Goal: Task Accomplishment & Management: Complete application form

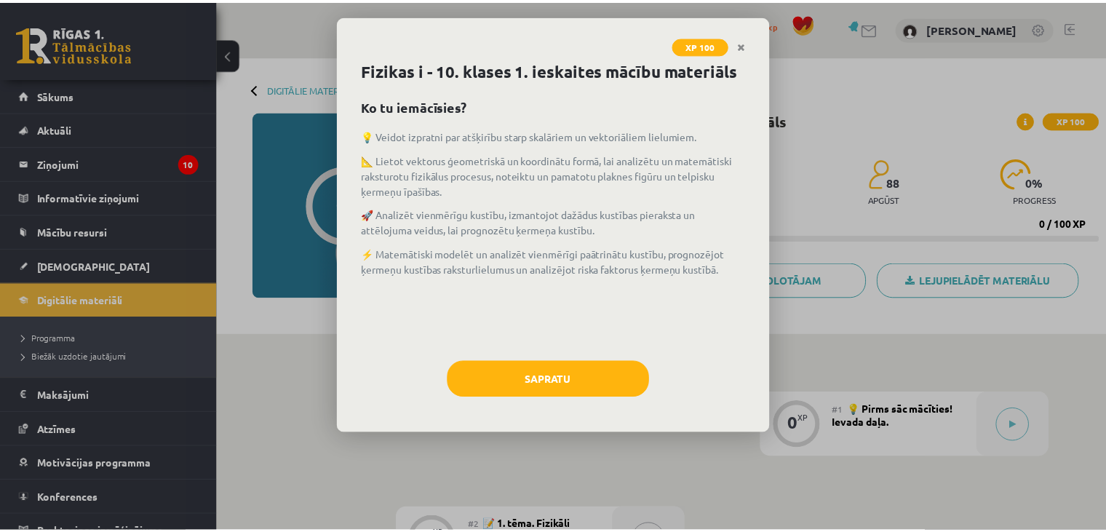
scroll to position [1374, 0]
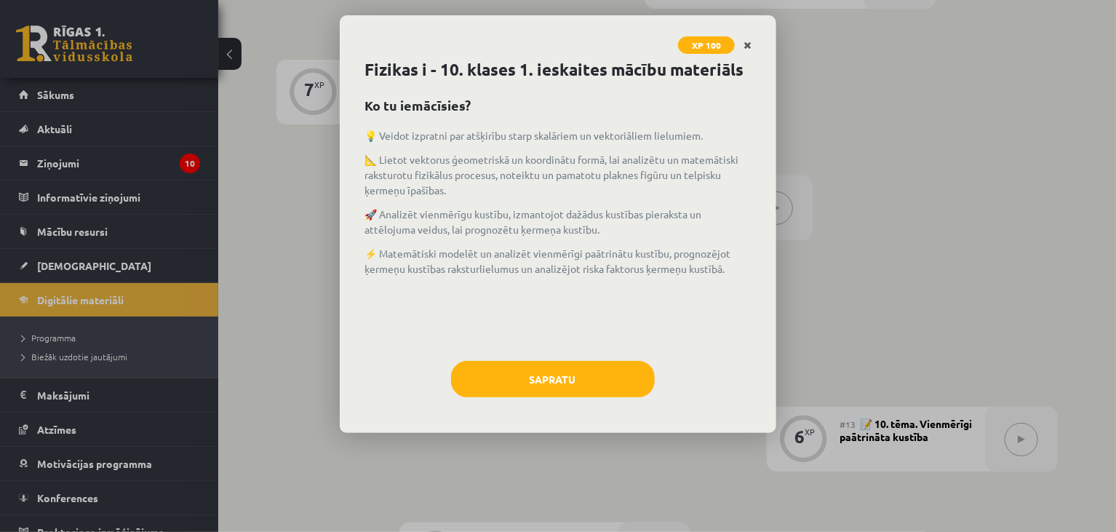
click at [750, 44] on icon "Close" at bounding box center [748, 46] width 8 height 10
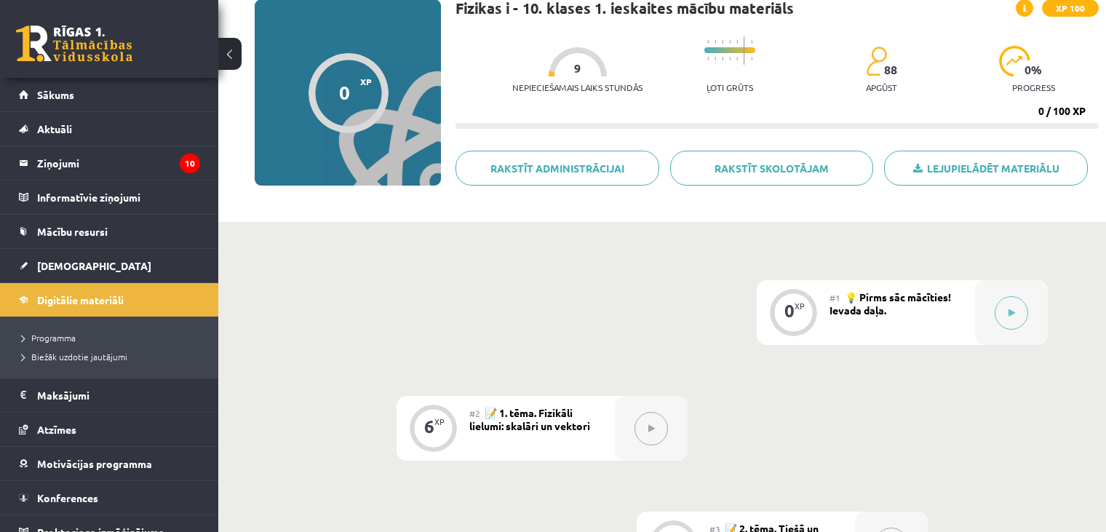
scroll to position [0, 0]
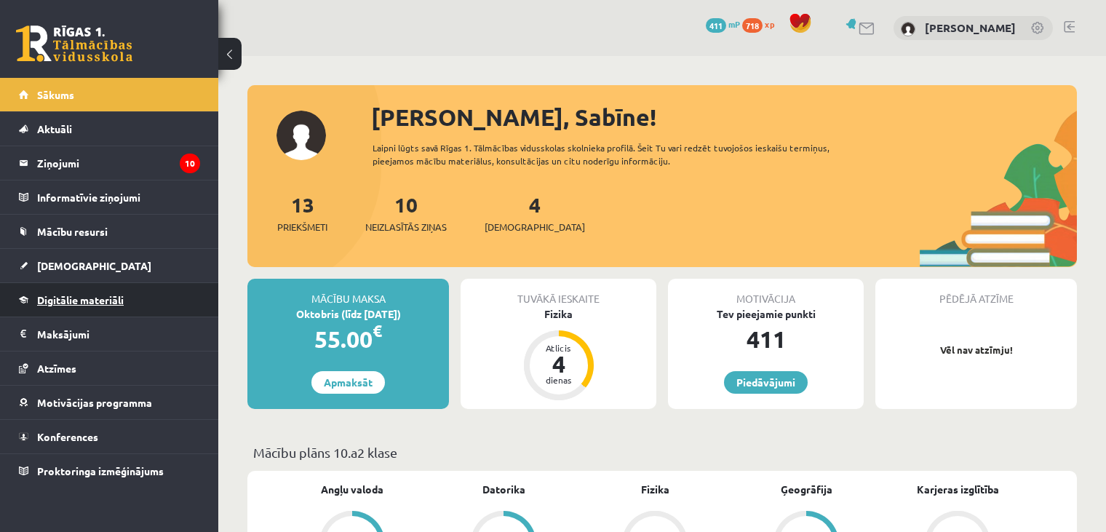
click at [71, 288] on link "Digitālie materiāli" at bounding box center [109, 299] width 181 height 33
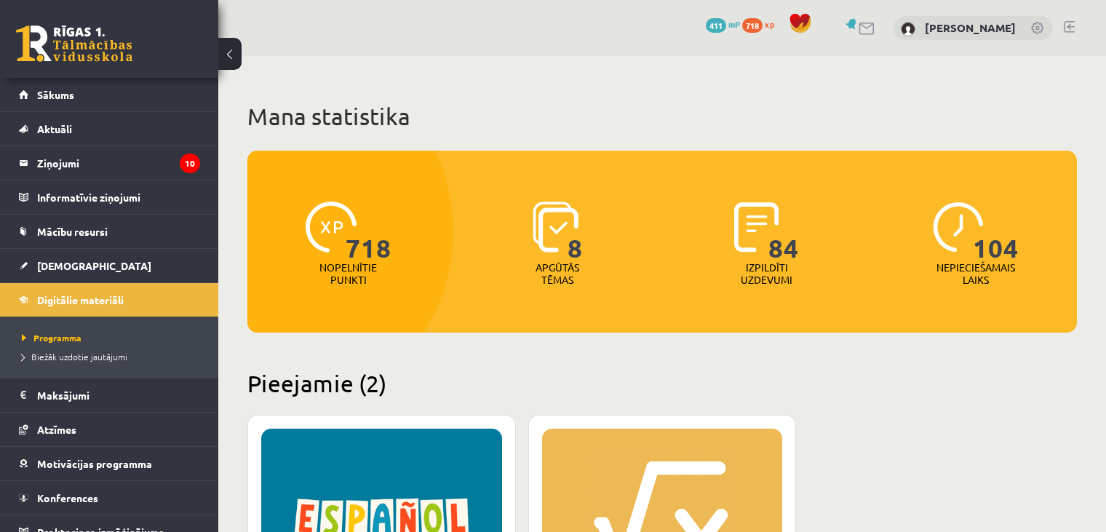
scroll to position [212, 0]
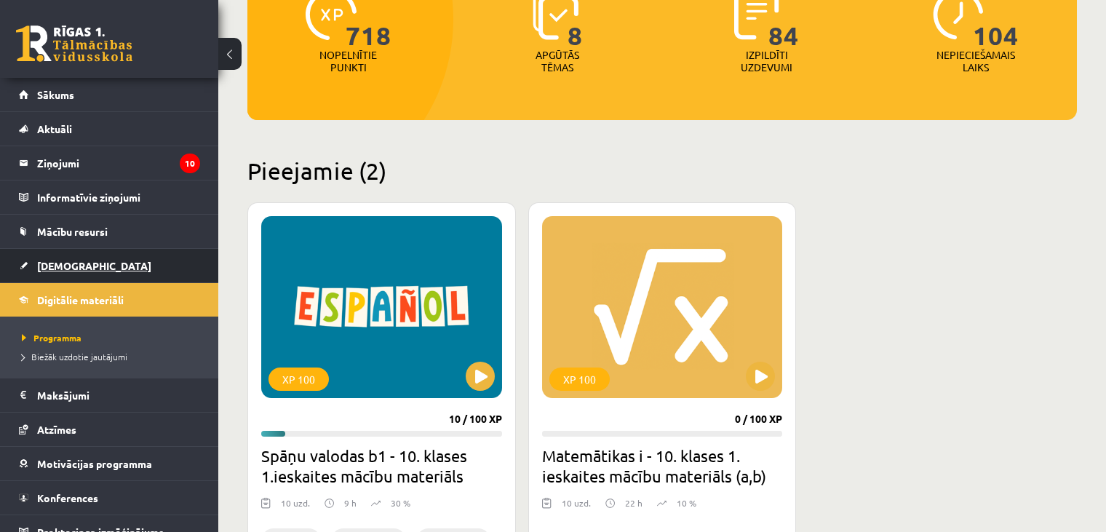
click at [71, 255] on link "[DEMOGRAPHIC_DATA]" at bounding box center [109, 265] width 181 height 33
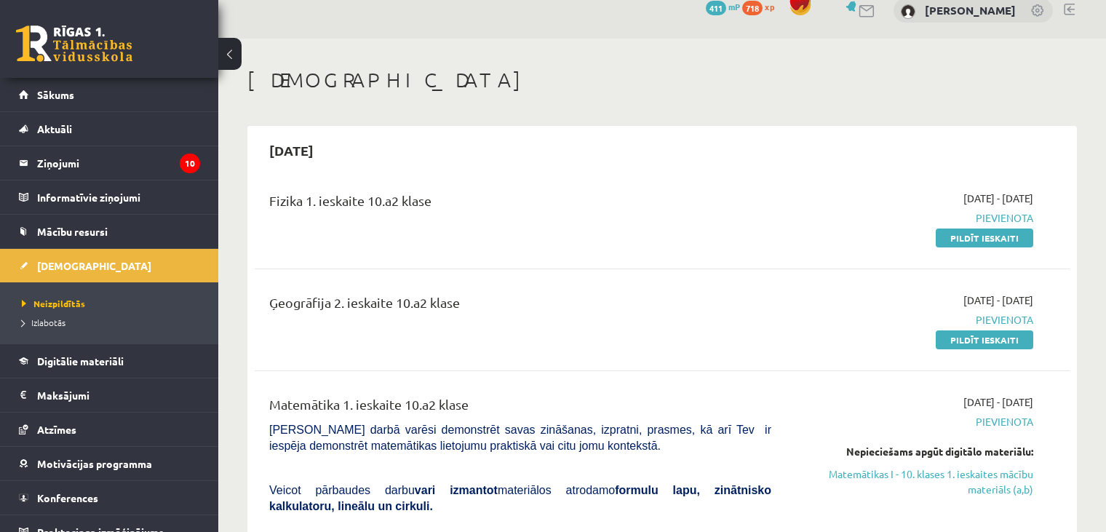
scroll to position [23, 0]
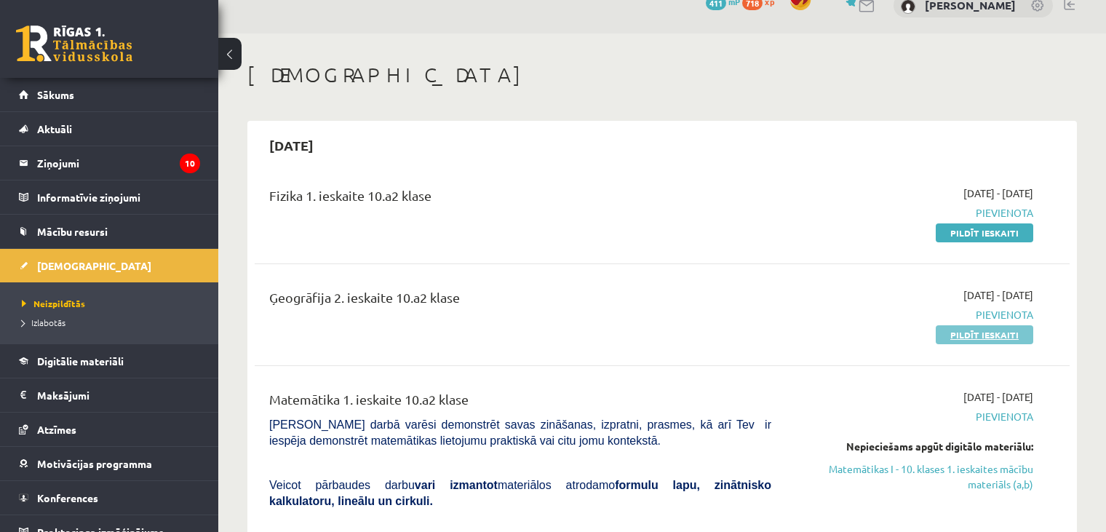
click at [997, 334] on link "Pildīt ieskaiti" at bounding box center [984, 334] width 97 height 19
click at [968, 226] on link "Pildīt ieskaiti" at bounding box center [984, 232] width 97 height 19
click at [956, 327] on link "Pildīt ieskaiti" at bounding box center [984, 334] width 97 height 19
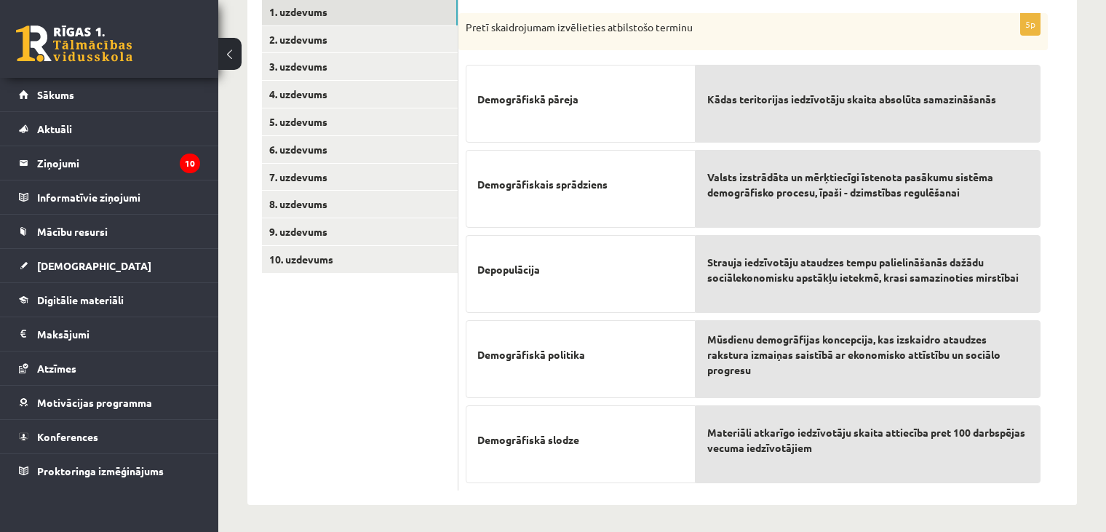
scroll to position [263, 0]
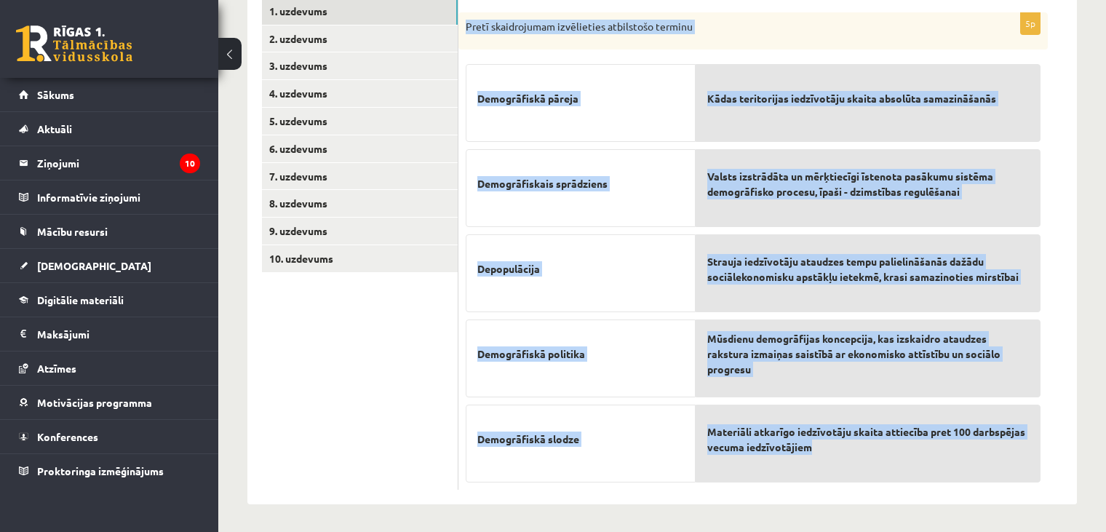
drag, startPoint x: 466, startPoint y: 23, endPoint x: 980, endPoint y: 451, distance: 669.0
click at [980, 451] on div "5p Pretī skaidrojumam izvēlieties atbilstošo terminu Demogrāfiskā pāreja Demogr…" at bounding box center [752, 251] width 589 height 478
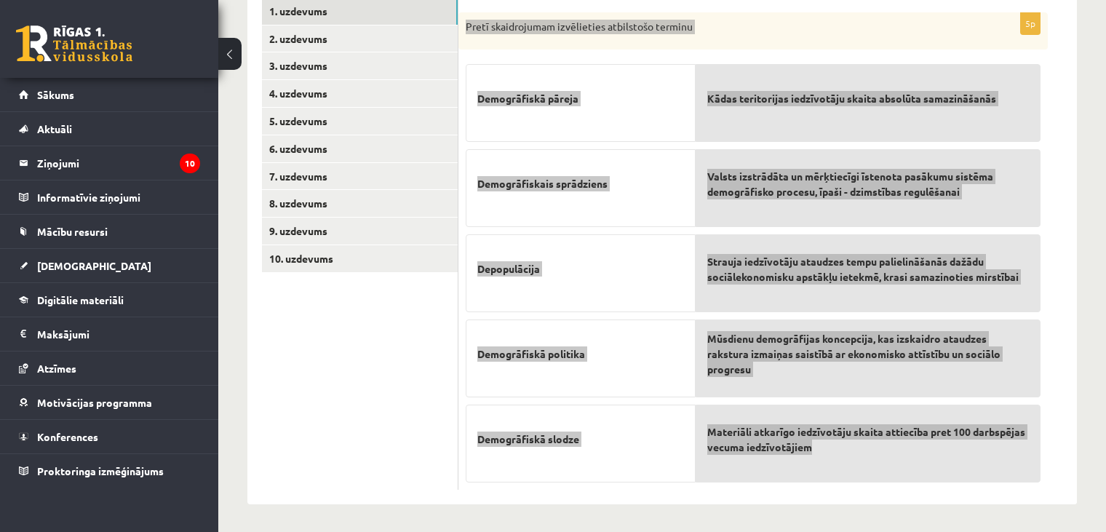
copy div "Pretī skaidrojumam izvēlieties atbilstošo terminu Demogrāfiskā pāreja Demogrāfi…"
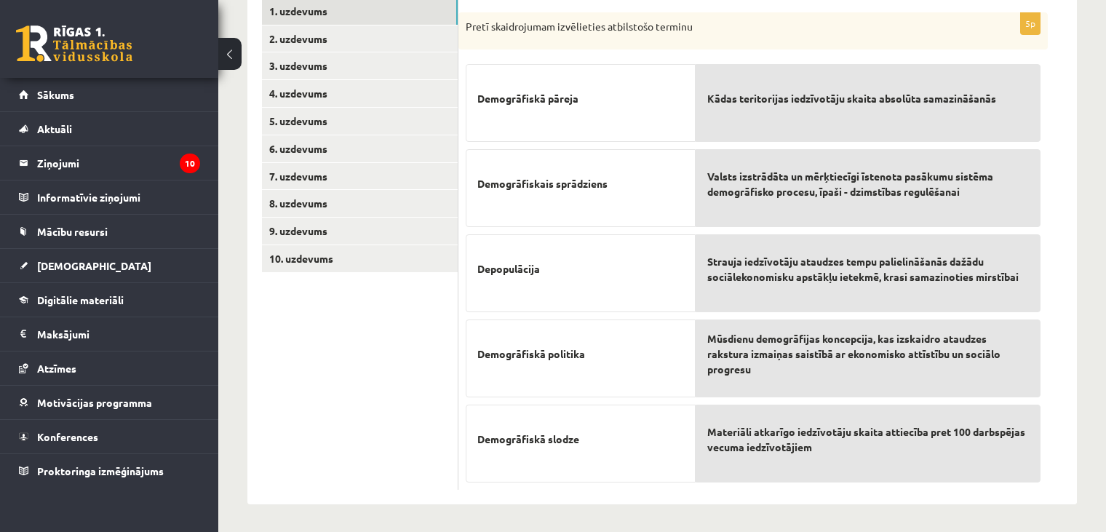
click at [364, 349] on ul "1. uzdevums 2. uzdevums 3. uzdevums 4. uzdevums 5. uzdevums 6. uzdevums 7. uzde…" at bounding box center [360, 244] width 196 height 493
drag, startPoint x: 521, startPoint y: 278, endPoint x: 570, endPoint y: 165, distance: 122.8
click at [570, 162] on div "Demogrāfiskā pāreja Demogrāfiskais sprādziens Depopulācija Demogrāfiskā politik…" at bounding box center [581, 270] width 230 height 426
drag, startPoint x: 533, startPoint y: 277, endPoint x: 565, endPoint y: 238, distance: 50.7
click at [533, 274] on p "Depopulācija" at bounding box center [580, 269] width 207 height 46
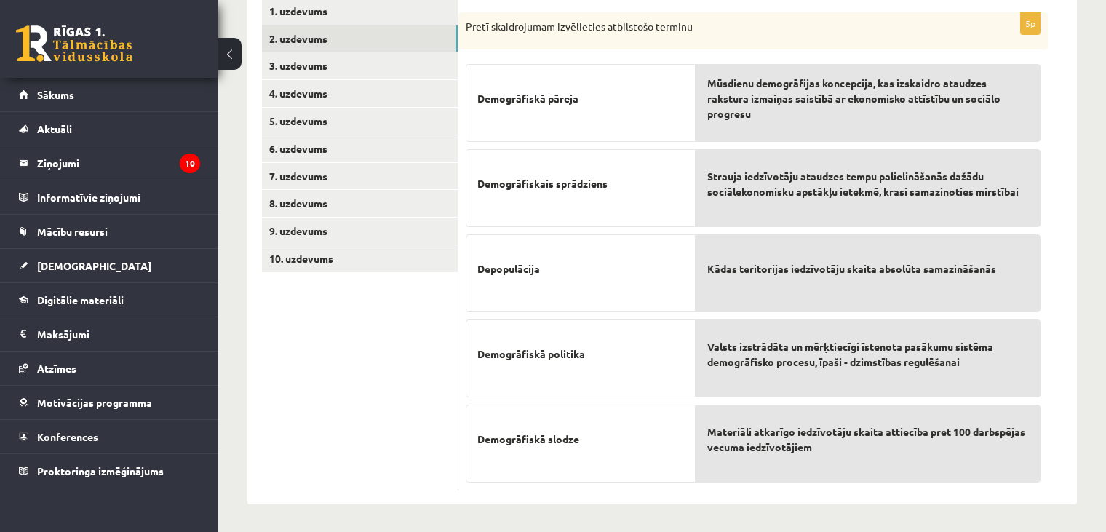
click at [389, 33] on link "2. uzdevums" at bounding box center [360, 38] width 196 height 27
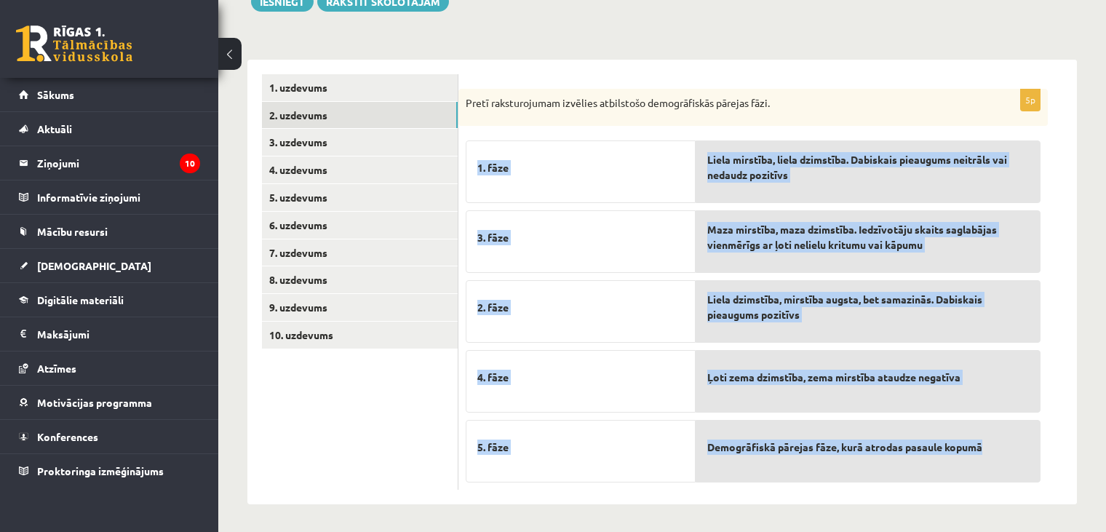
drag, startPoint x: 494, startPoint y: 156, endPoint x: 1001, endPoint y: 477, distance: 600.0
click at [1001, 477] on fieldset "1. fāze 3. fāze 2. fāze 4. fāze 5. fāze Liela mirstība, liela dzimstība. Dabisk…" at bounding box center [753, 307] width 575 height 349
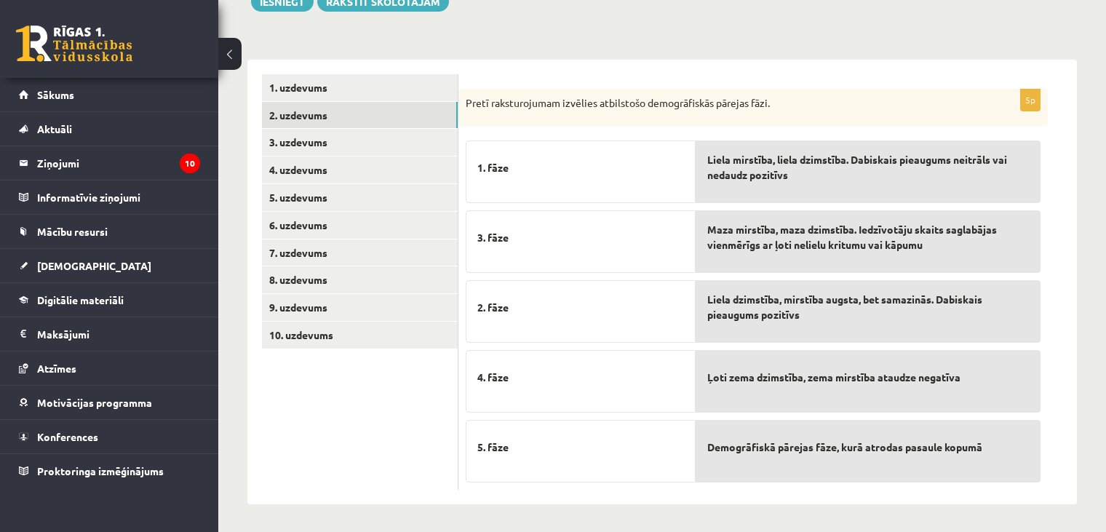
click at [536, 116] on div "Pretī raksturojumam izvēlies atbilstošo demogrāfiskās pārejas fāzi." at bounding box center [752, 108] width 589 height 38
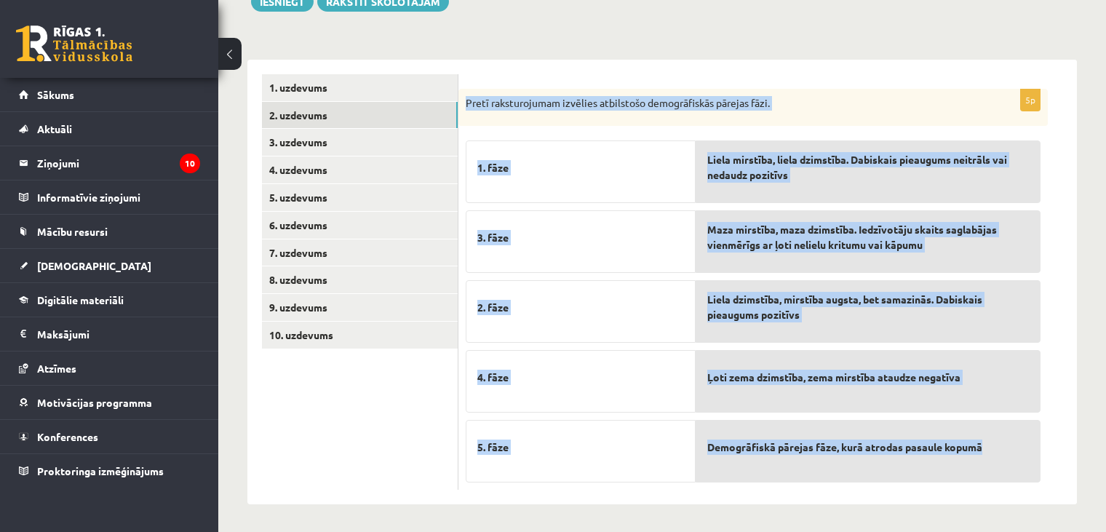
drag, startPoint x: 464, startPoint y: 102, endPoint x: 1013, endPoint y: 448, distance: 649.3
click at [1014, 452] on div "5p Pretī raksturojumam izvēlies atbilstošo demogrāfiskās pārejas fāzi. 1. fāze …" at bounding box center [752, 290] width 589 height 402
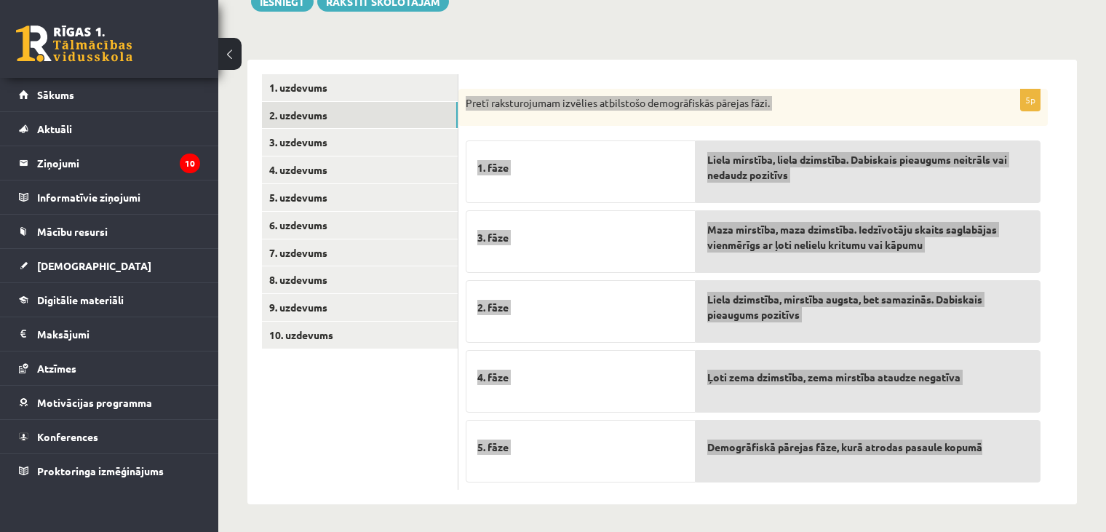
copy div "Pretī raksturojumam izvēlies atbilstošo demogrāfiskās pārejas fāzi. 1. fāze 3. …"
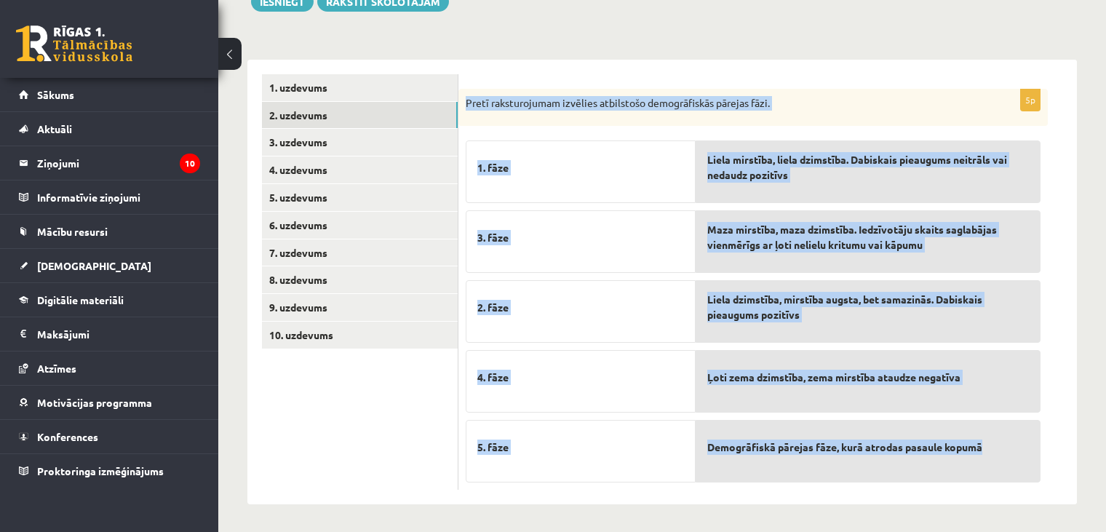
click at [632, 144] on div "1. fāze" at bounding box center [581, 171] width 230 height 63
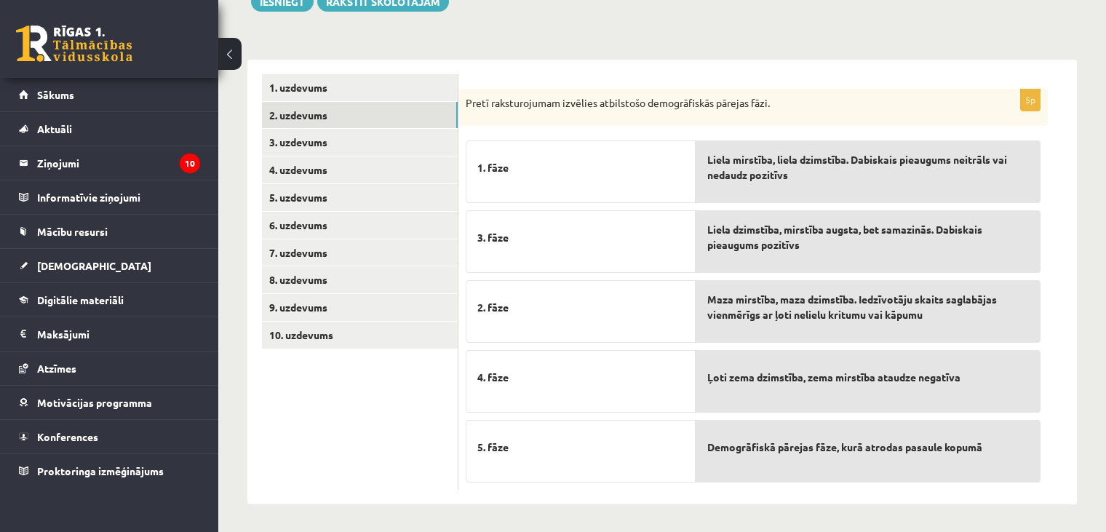
drag, startPoint x: 582, startPoint y: 332, endPoint x: 586, endPoint y: 314, distance: 17.8
click at [586, 314] on div "2. fāze" at bounding box center [581, 311] width 230 height 63
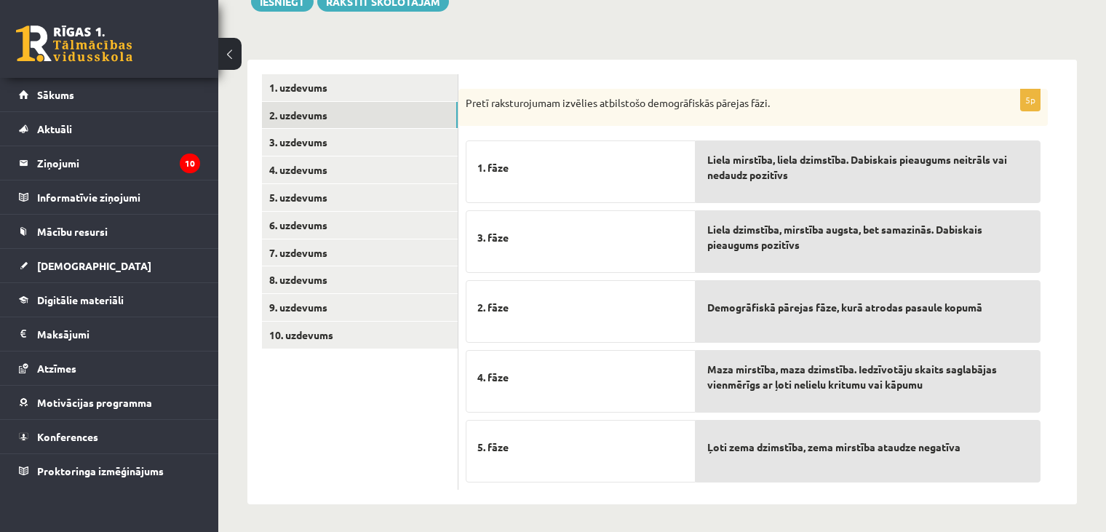
click at [679, 47] on div "**********" at bounding box center [661, 275] width 829 height 460
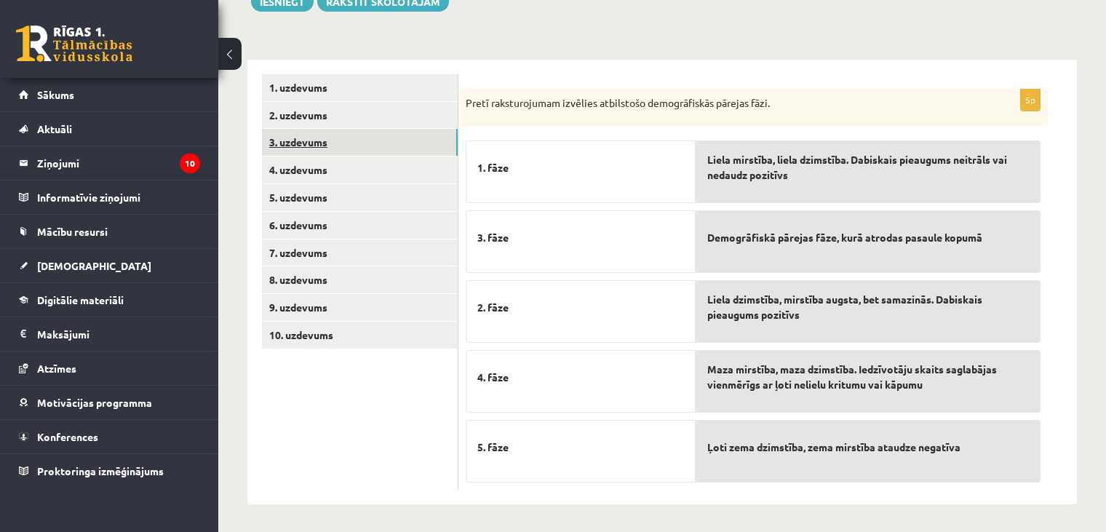
click at [410, 153] on link "3. uzdevums" at bounding box center [360, 142] width 196 height 27
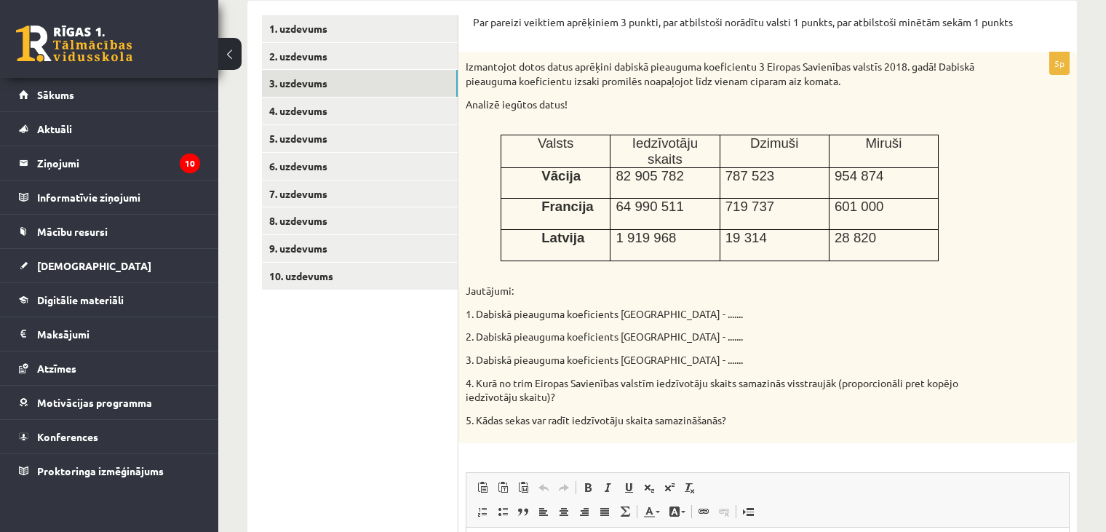
scroll to position [247, 0]
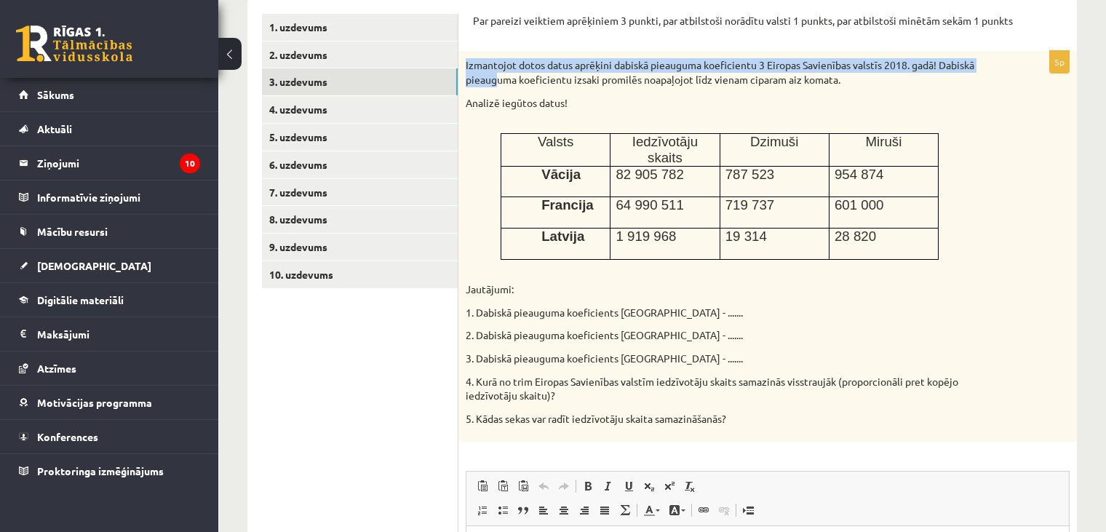
drag, startPoint x: 466, startPoint y: 65, endPoint x: 497, endPoint y: 81, distance: 34.8
click at [497, 81] on p "Izmantojot dotos datus aprēķini dabiskā pieauguma koeficientu 3 Eiropas Savienī…" at bounding box center [731, 72] width 531 height 28
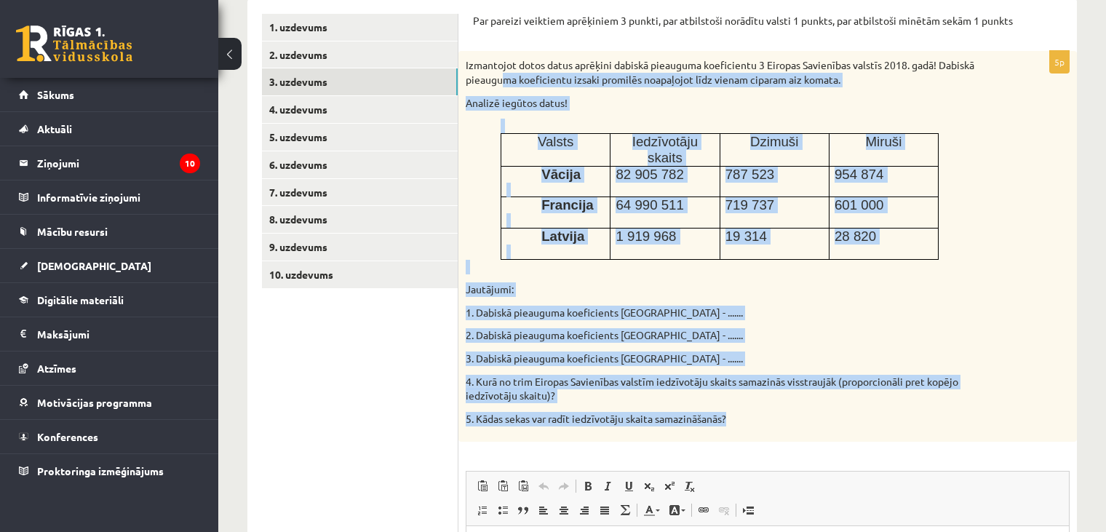
drag, startPoint x: 527, startPoint y: 130, endPoint x: 735, endPoint y: 407, distance: 345.6
click at [735, 407] on div "Izmantojot dotos datus aprēķini dabiskā pieauguma koeficientu 3 Eiropas Savienī…" at bounding box center [767, 246] width 618 height 391
click at [706, 91] on div "Izmantojot dotos datus aprēķini dabiskā pieauguma koeficientu 3 Eiropas Savienī…" at bounding box center [767, 246] width 618 height 391
click at [706, 90] on div "Izmantojot dotos datus aprēķini dabiskā pieauguma koeficientu 3 Eiropas Savienī…" at bounding box center [767, 246] width 618 height 391
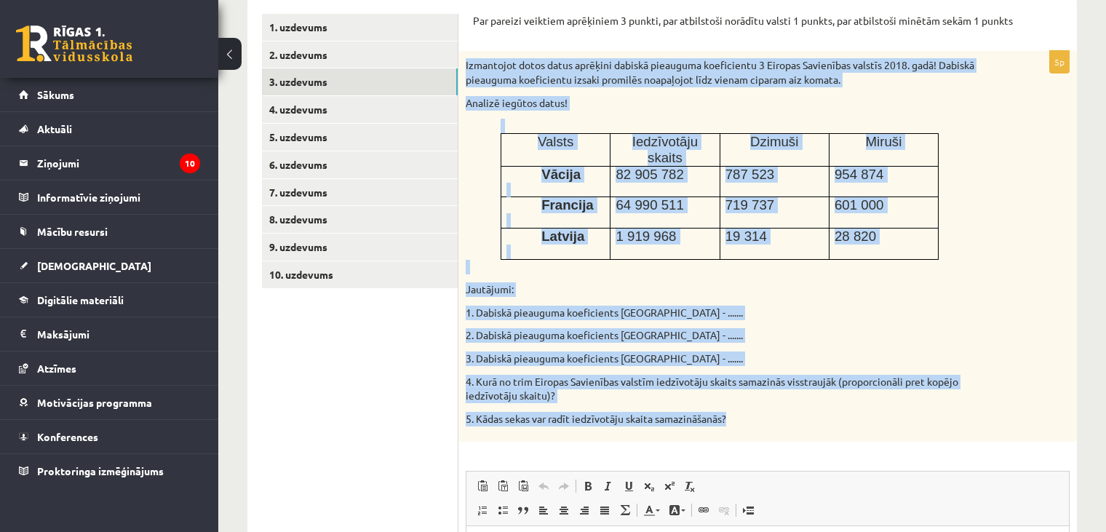
drag, startPoint x: 464, startPoint y: 65, endPoint x: 770, endPoint y: 406, distance: 458.0
click at [770, 406] on div "Izmantojot dotos datus aprēķini dabiskā pieauguma koeficientu 3 Eiropas Savienī…" at bounding box center [767, 246] width 618 height 391
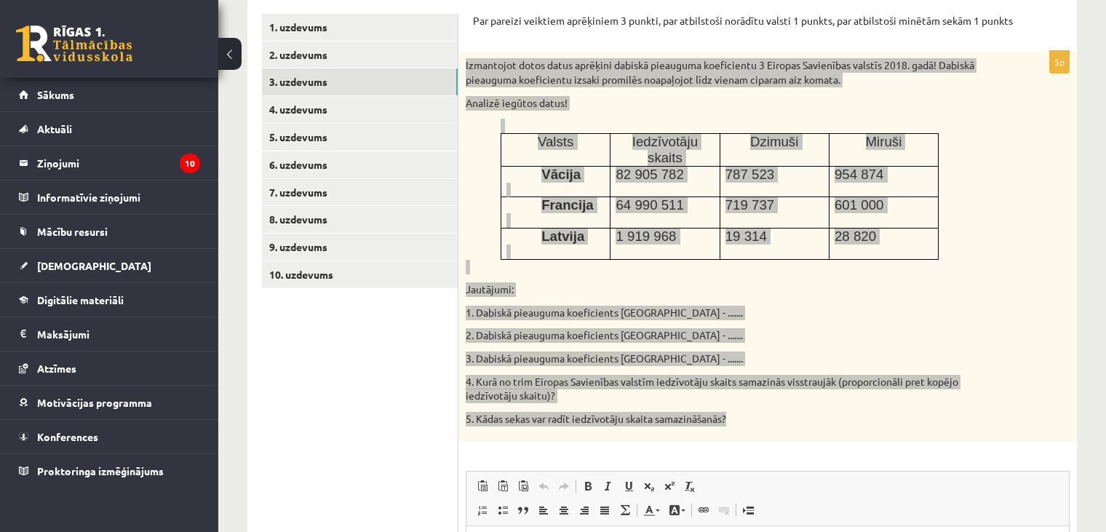
copy div "Izmantojot dotos datus aprēķini dabiskā pieauguma koeficientu 3 Eiropas Savienī…"
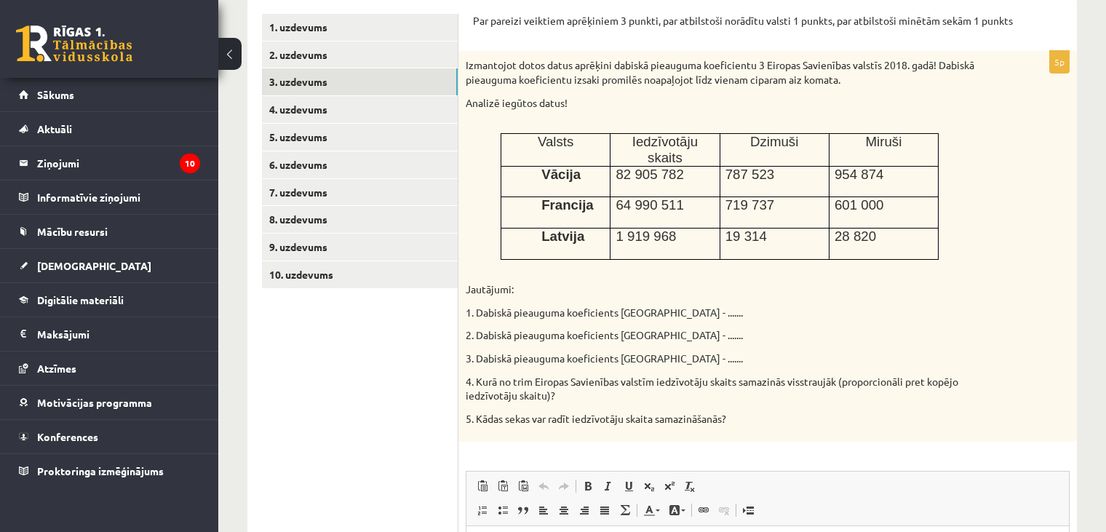
click at [410, 455] on ul "1. uzdevums 2. uzdevums 3. uzdevums 4. uzdevums 5. uzdevums 6. uzdevums 7. uzde…" at bounding box center [360, 394] width 196 height 760
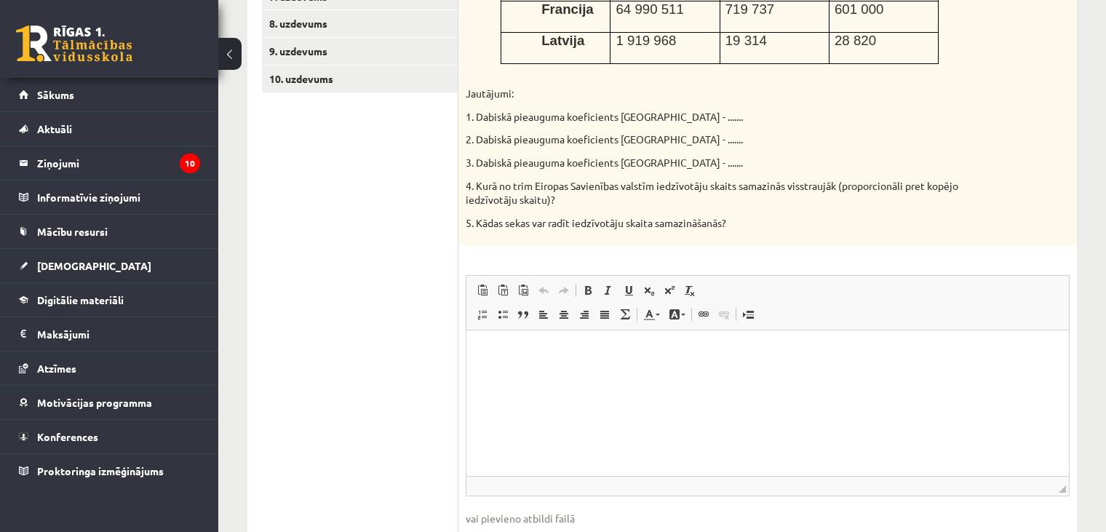
scroll to position [445, 0]
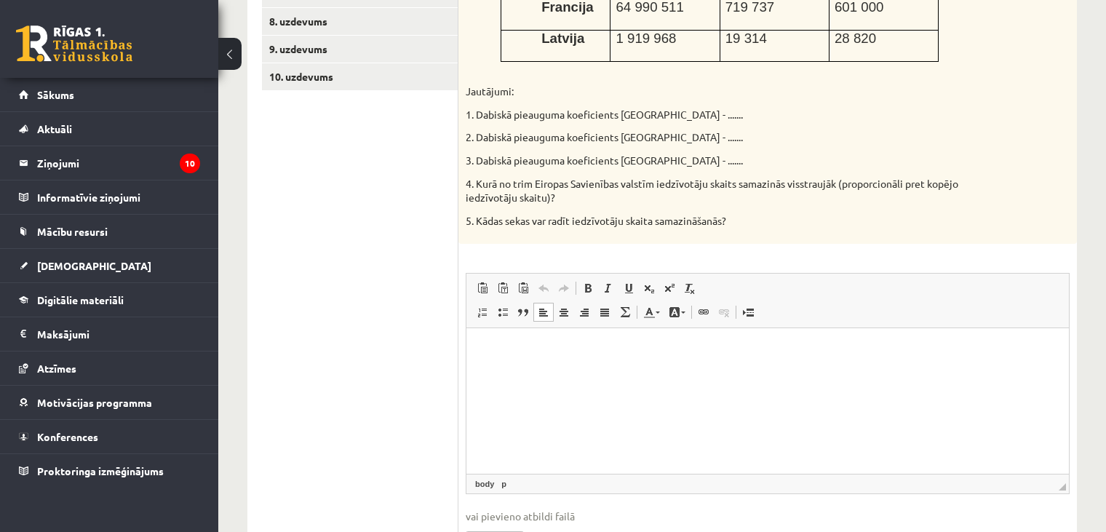
click at [486, 360] on html at bounding box center [767, 350] width 602 height 44
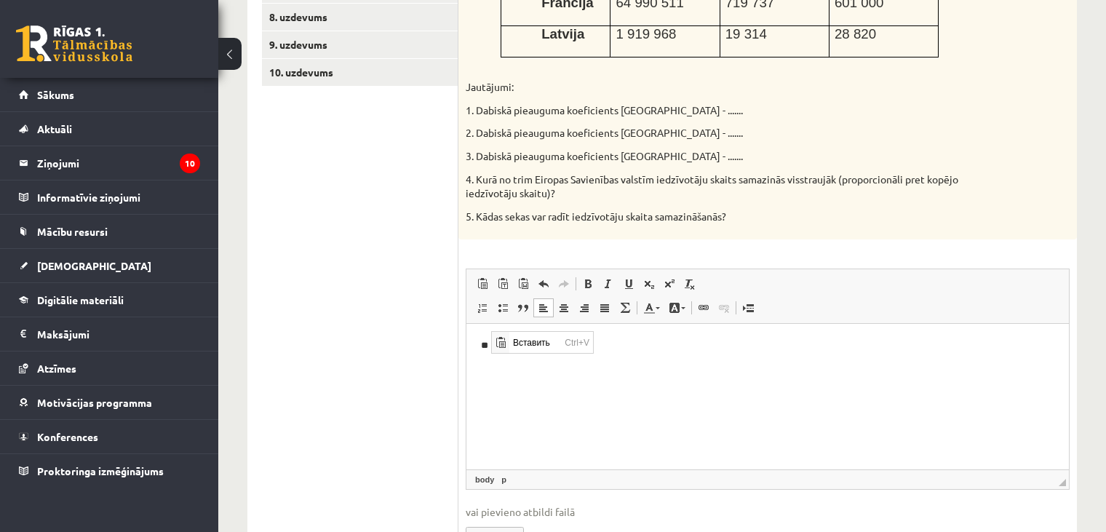
scroll to position [0, 0]
click at [509, 341] on span "Вставить" at bounding box center [535, 341] width 52 height 21
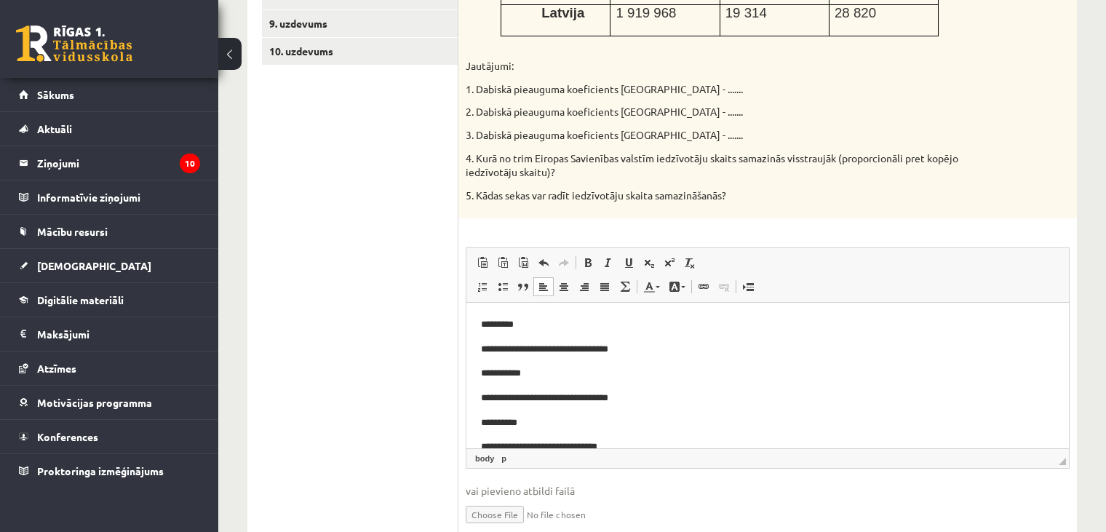
click at [699, 339] on body "**********" at bounding box center [767, 385] width 573 height 137
click at [535, 324] on p "*********" at bounding box center [762, 324] width 563 height 15
click at [474, 376] on html "**********" at bounding box center [767, 386] width 602 height 167
click at [696, 317] on html "**********" at bounding box center [767, 386] width 602 height 167
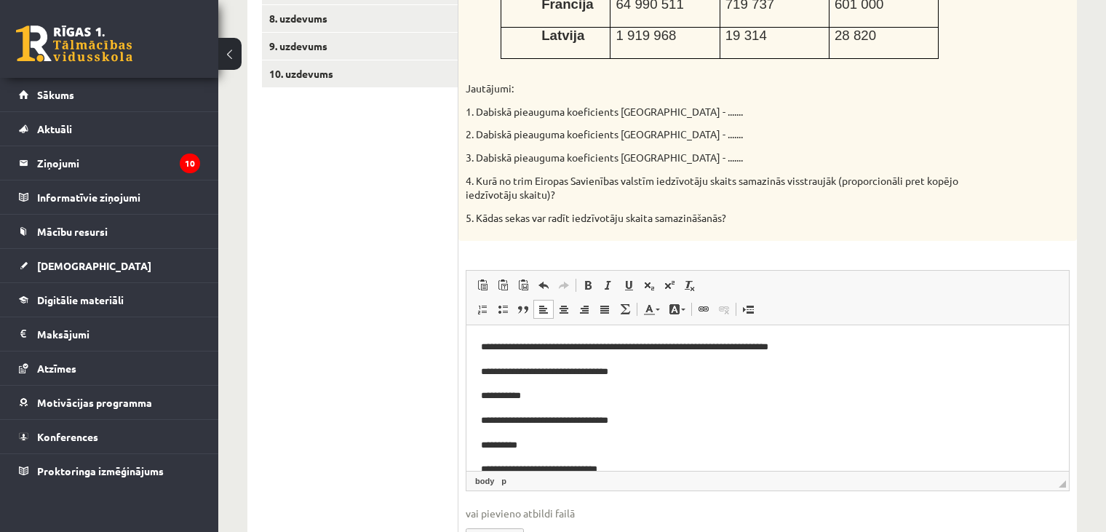
scroll to position [449, 0]
click at [663, 375] on p "**********" at bounding box center [762, 371] width 563 height 15
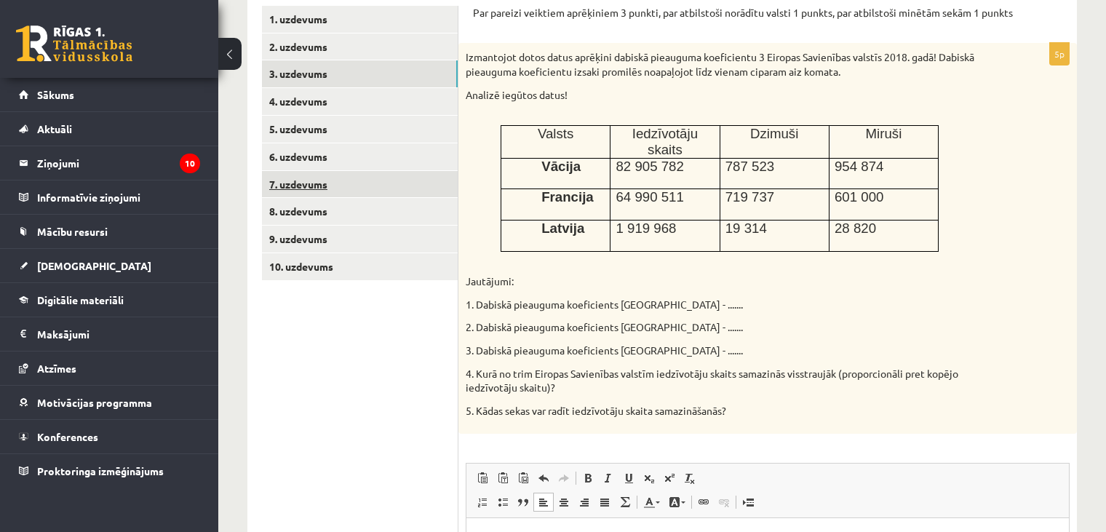
scroll to position [256, 0]
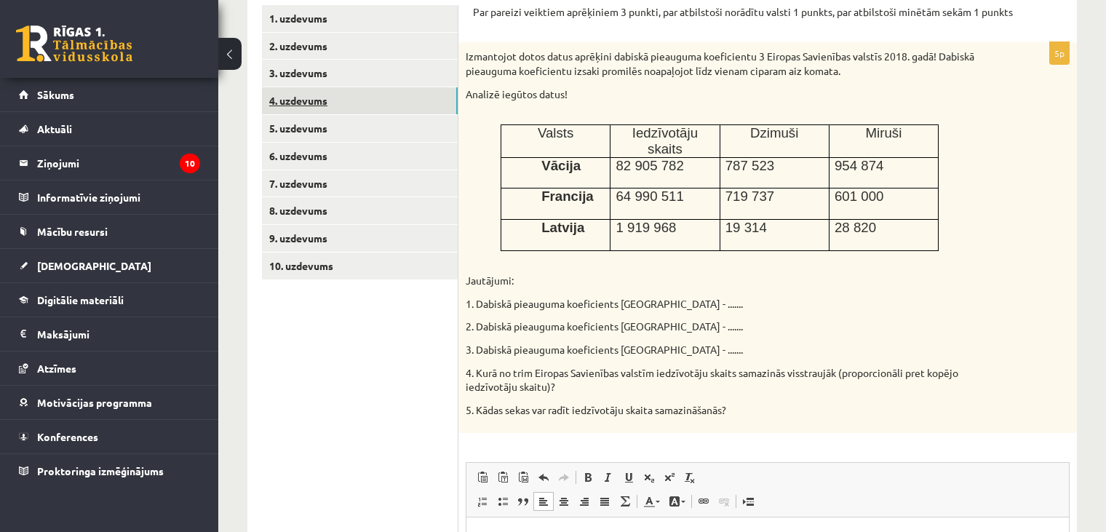
click at [423, 107] on link "4. uzdevums" at bounding box center [360, 100] width 196 height 27
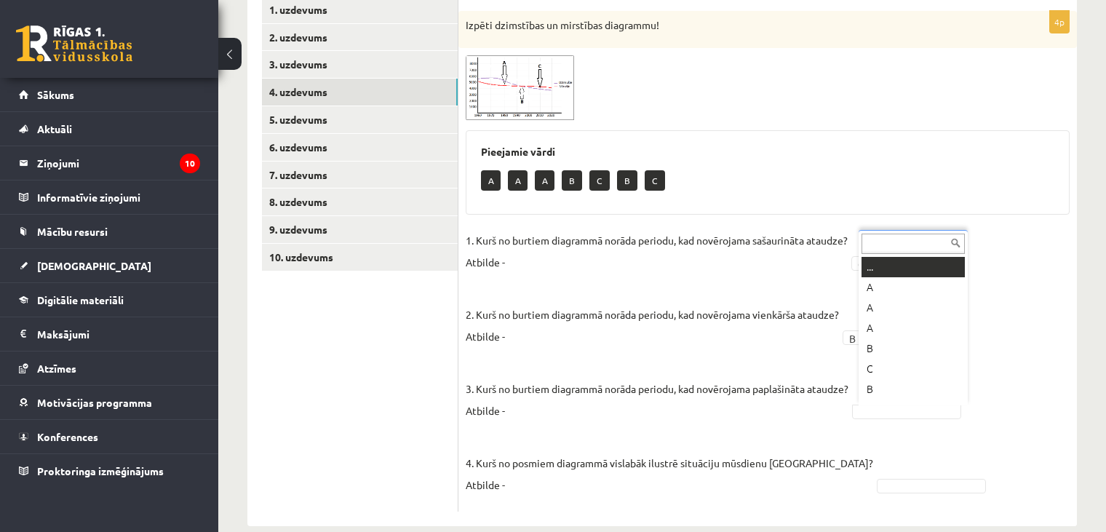
scroll to position [17, 0]
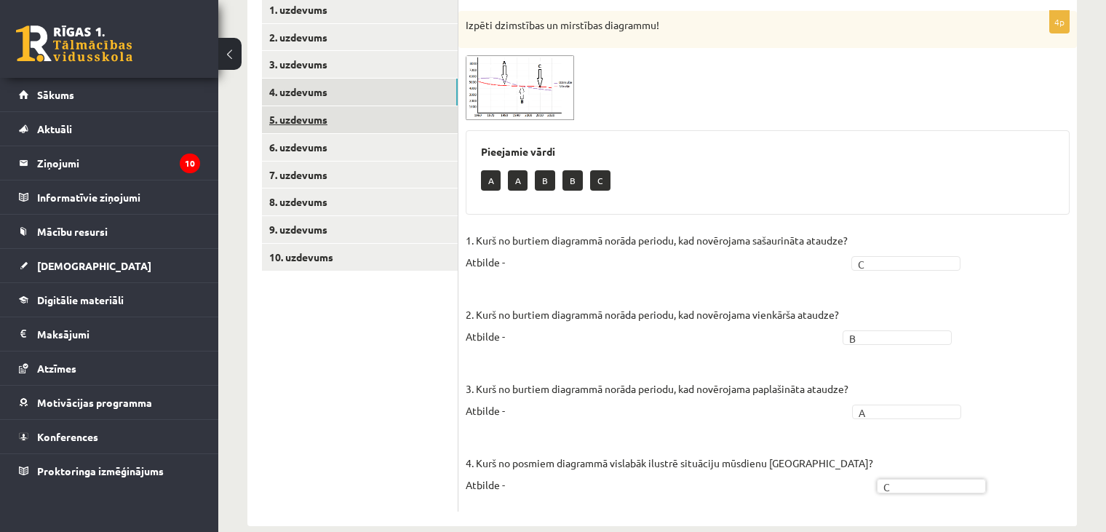
click at [322, 108] on link "5. uzdevums" at bounding box center [360, 119] width 196 height 27
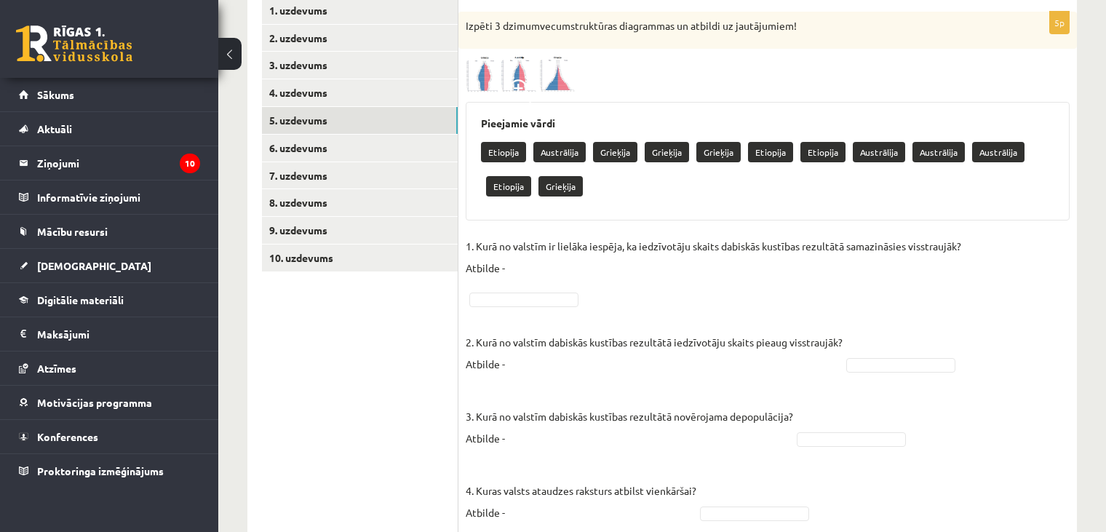
scroll to position [267, 0]
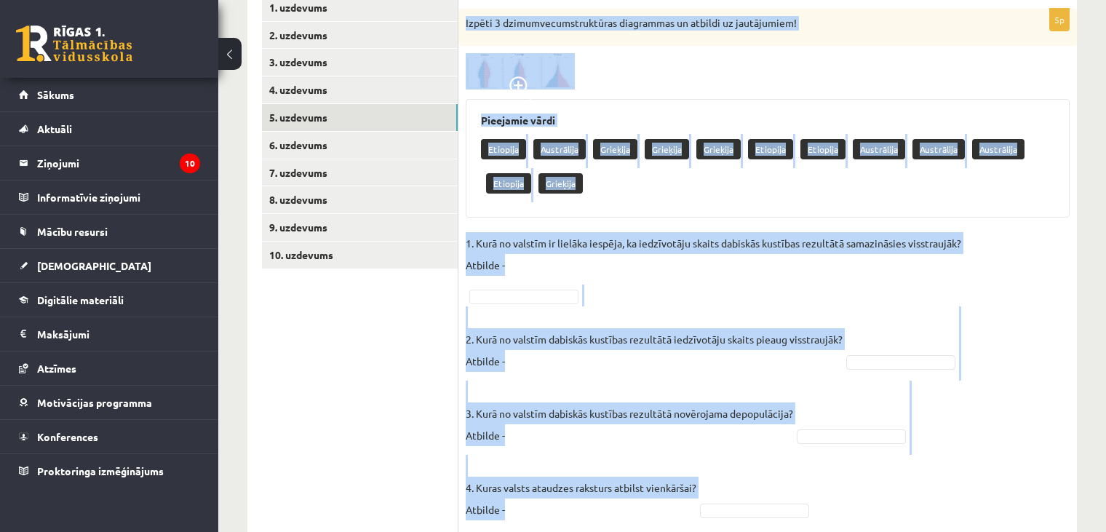
drag, startPoint x: 464, startPoint y: 26, endPoint x: 797, endPoint y: 499, distance: 578.1
click at [797, 499] on div "5p Izpēti 3 dzimumvecumstruktūras diagrammas un atbildi uz jautājumiem! Pieejam…" at bounding box center [767, 310] width 618 height 602
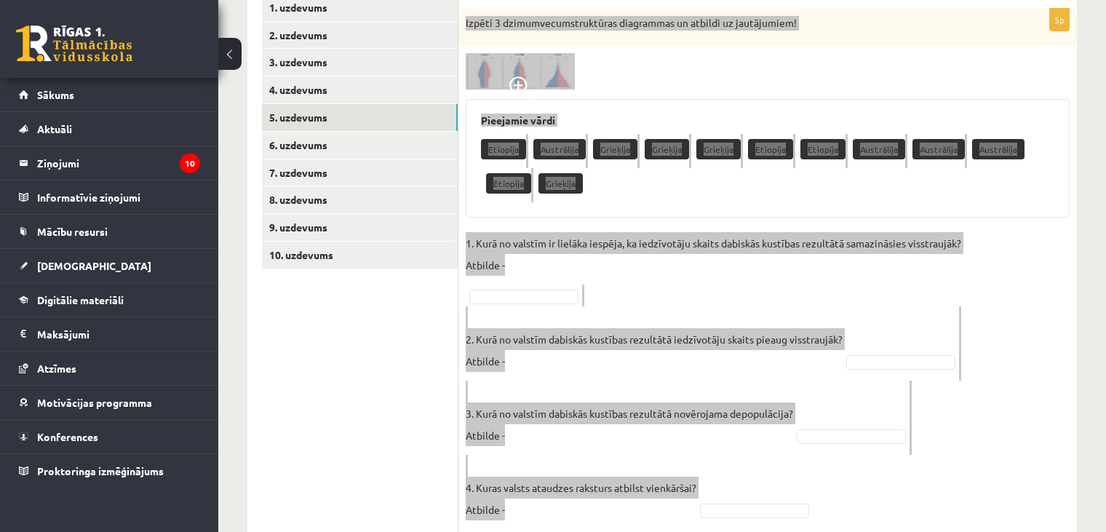
copy div "Izpēti 3 dzimumvecumstruktūras diagrammas un atbildi uz jautājumiem! Pieejamie …"
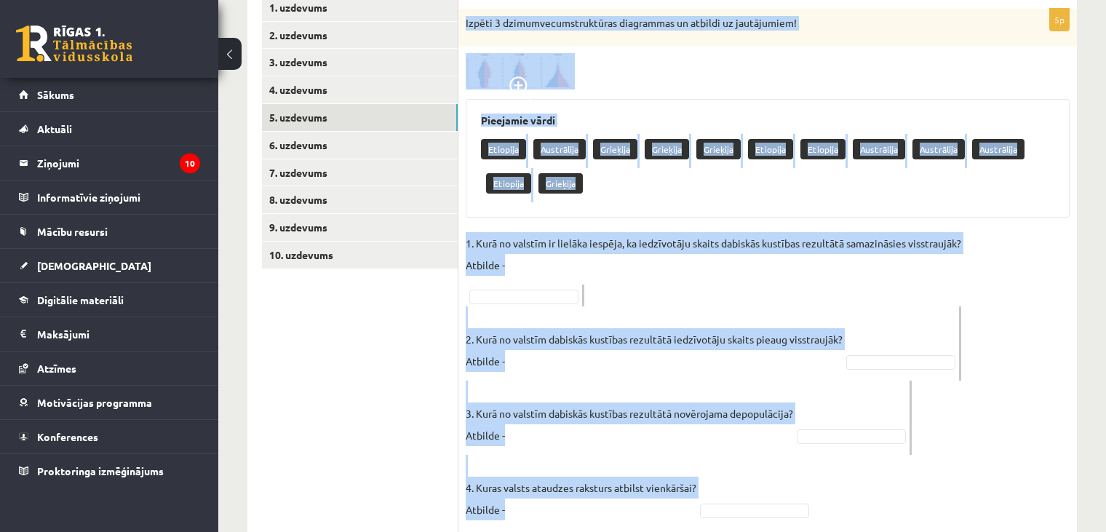
click at [718, 77] on div at bounding box center [768, 71] width 604 height 36
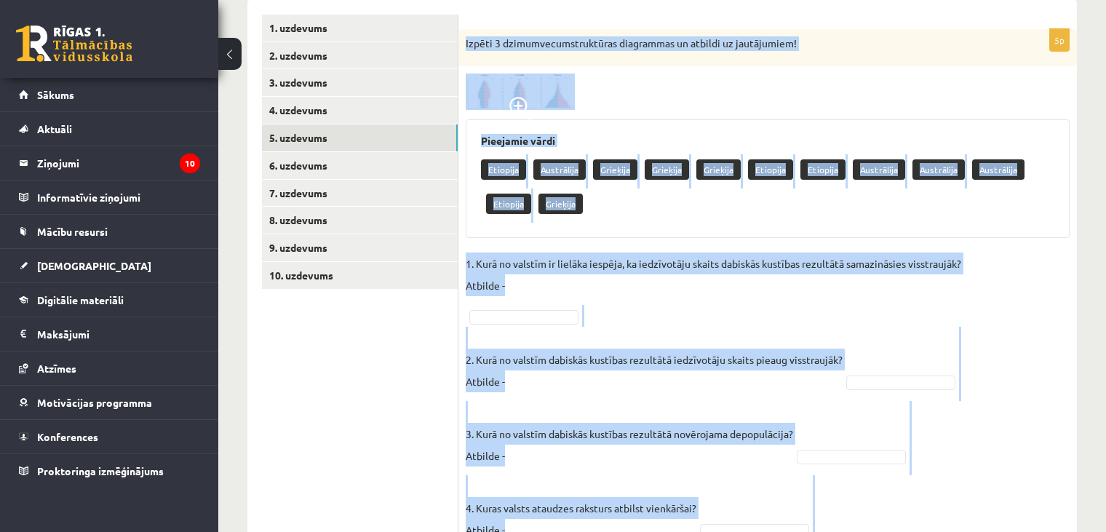
scroll to position [389, 0]
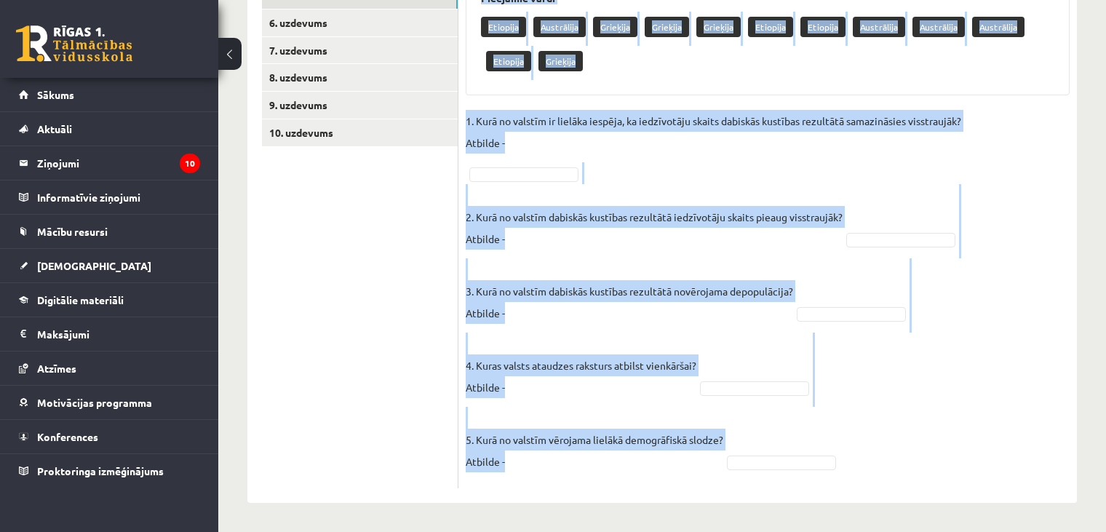
drag, startPoint x: 463, startPoint y: 40, endPoint x: 715, endPoint y: 493, distance: 518.4
click at [715, 493] on div "5p Izpēti 3 dzimumvecumstruktūras diagrammas un atbildi uz jautājumiem! Pieejam…" at bounding box center [767, 179] width 618 height 645
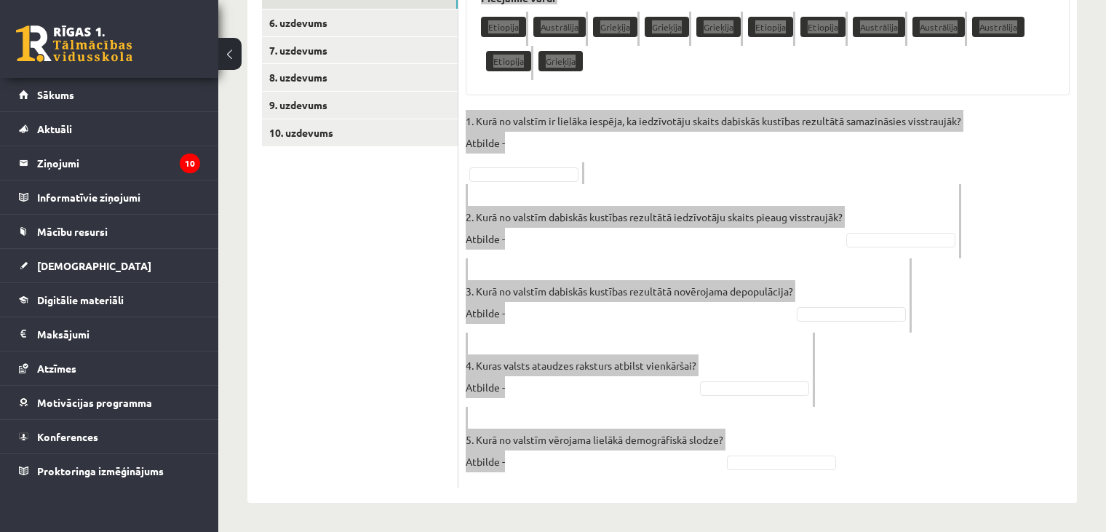
copy div "Izpēti 3 dzimumvecumstruktūras diagrammas un atbildi uz jautājumiem! Pieejamie …"
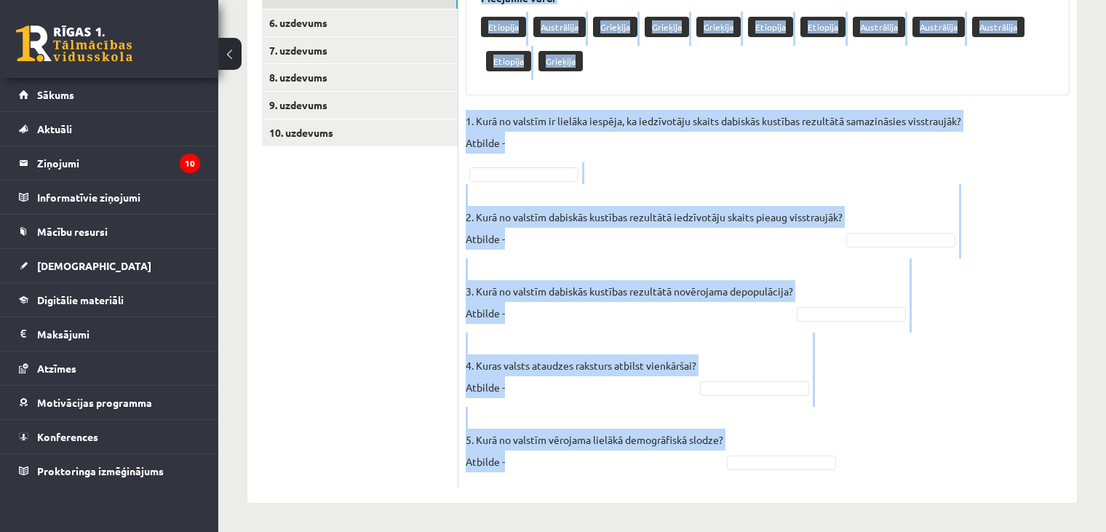
click at [663, 167] on fieldset "1. Kurā no valstīm ir lielāka iespēja, ka iedzīvotāju skaits dabiskās kustības …" at bounding box center [768, 295] width 604 height 371
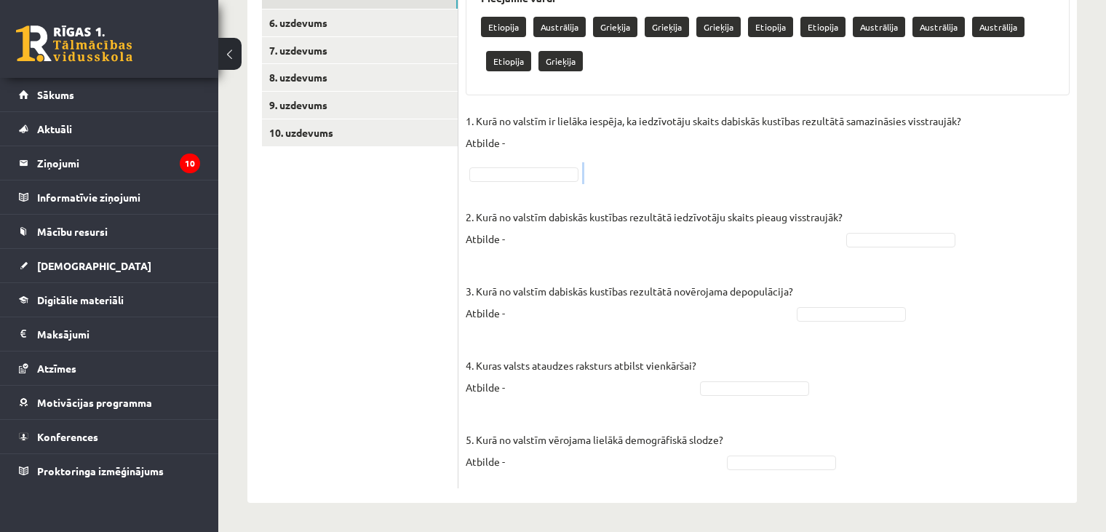
click at [663, 166] on fieldset "1. Kurā no valstīm ir lielāka iespēja, ka iedzīvotāju skaits dabiskās kustības …" at bounding box center [768, 295] width 604 height 371
click at [862, 226] on fieldset "1. Kurā no valstīm ir lielāka iespēja, ka iedzīvotāju skaits dabiskās kustības …" at bounding box center [768, 295] width 604 height 371
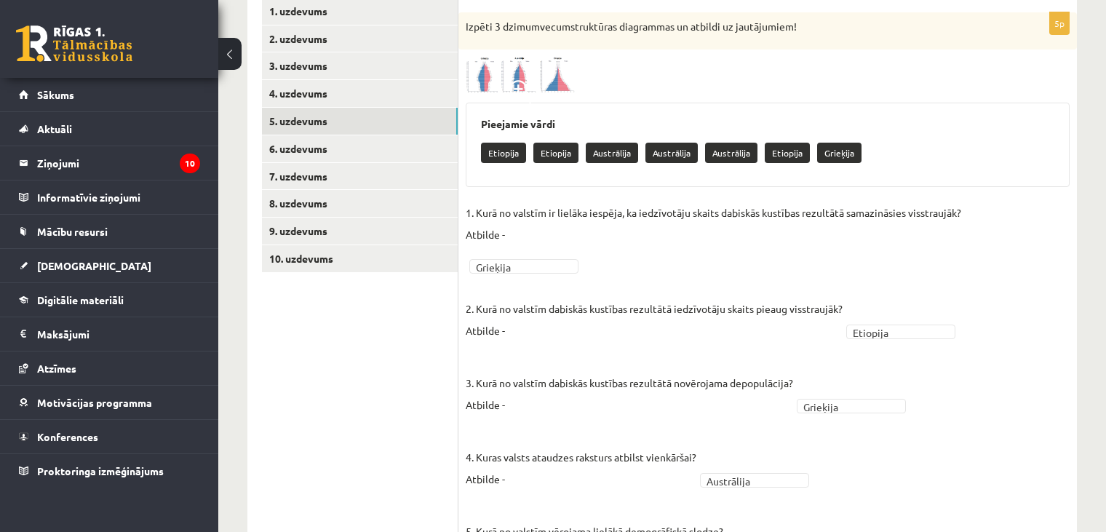
scroll to position [259, 0]
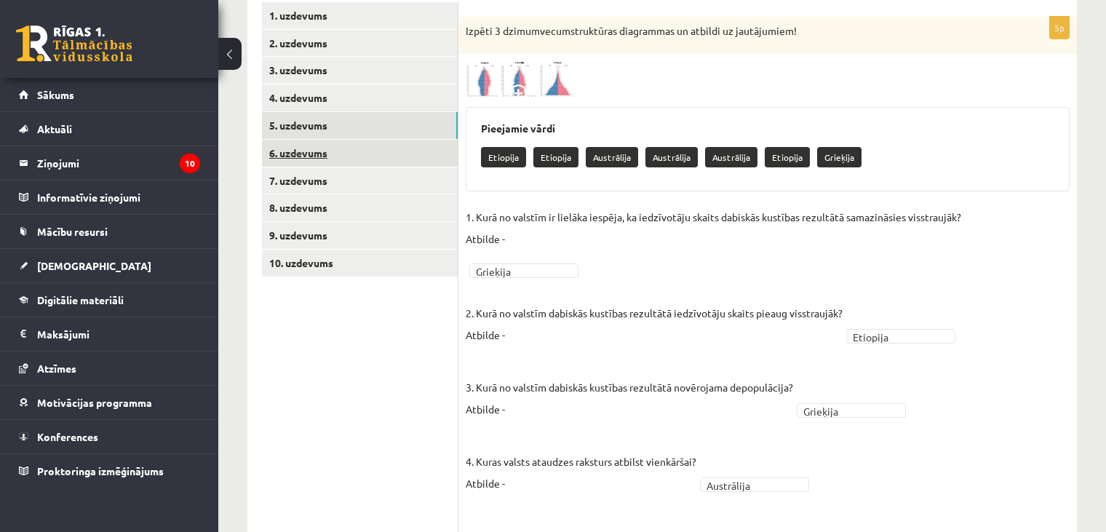
click at [373, 155] on link "6. uzdevums" at bounding box center [360, 153] width 196 height 27
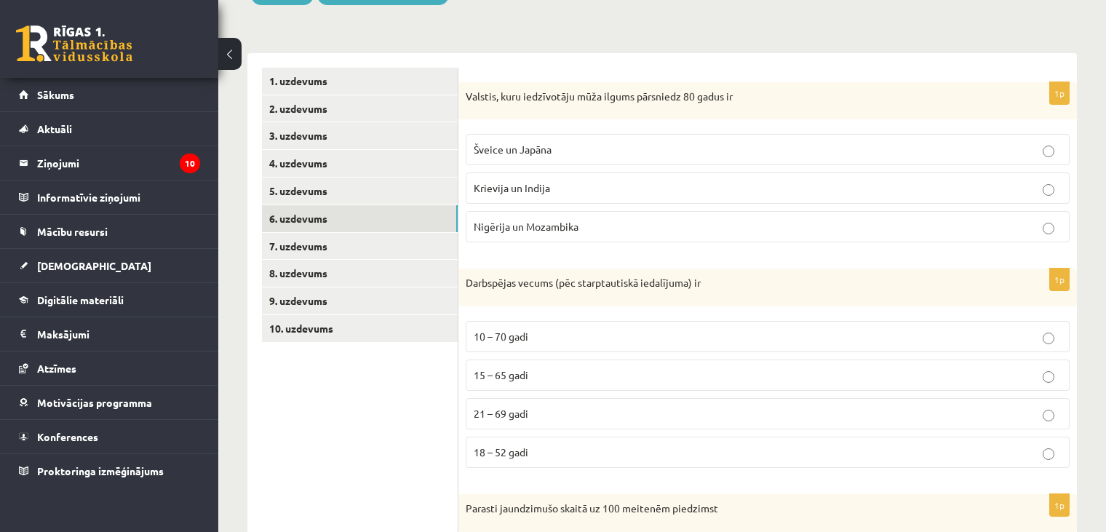
scroll to position [195, 0]
click at [462, 93] on div "Valstis, kuru iedzīvotāju mūža ilgums pārsniedz 80 gadus ir" at bounding box center [767, 100] width 618 height 38
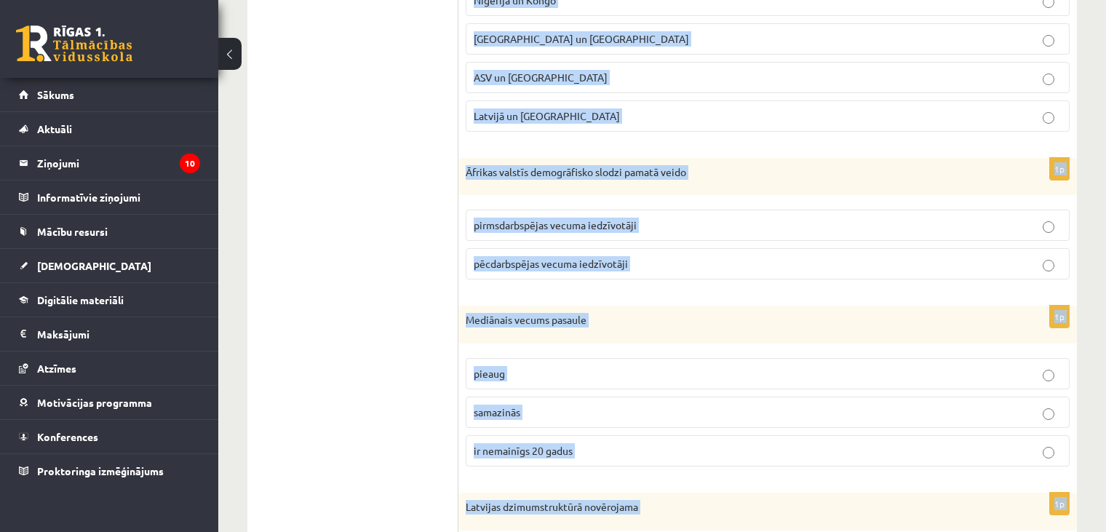
scroll to position [1336, 0]
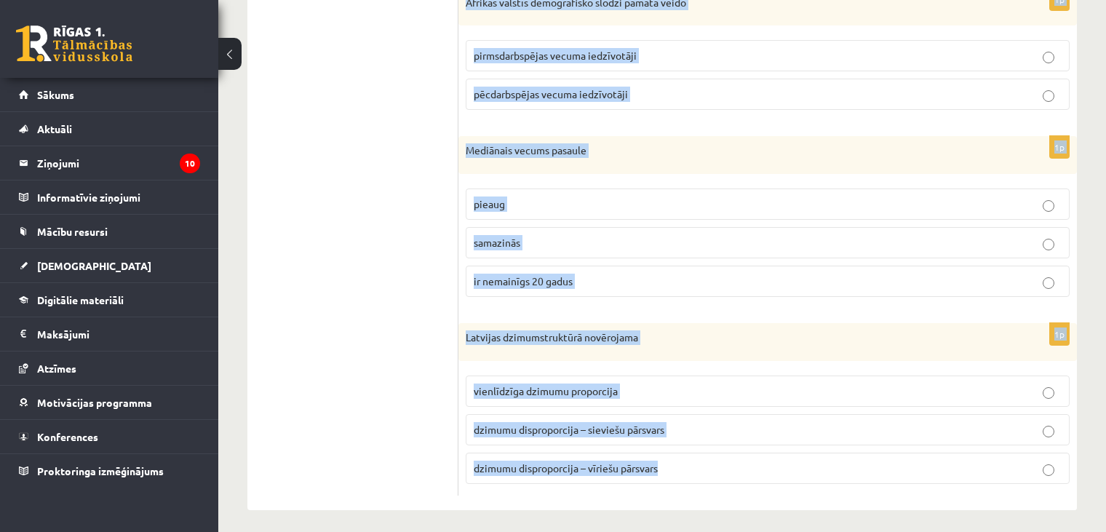
drag, startPoint x: 462, startPoint y: 93, endPoint x: 678, endPoint y: 509, distance: 468.2
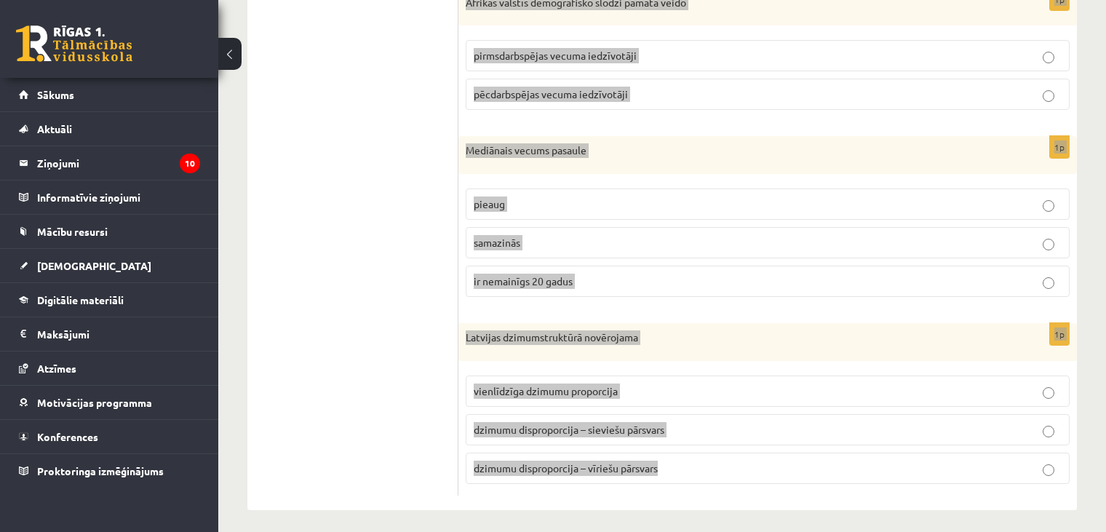
copy body "Loremip, dolo sitametcons adip elitse doeiusmod 07 tempo in Utlabo et Dolore Ma…"
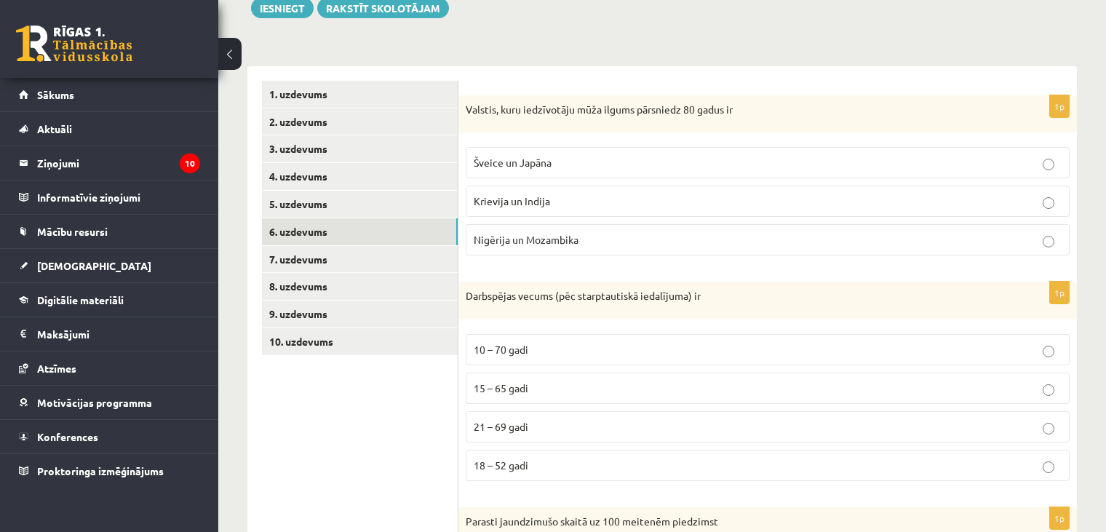
scroll to position [186, 0]
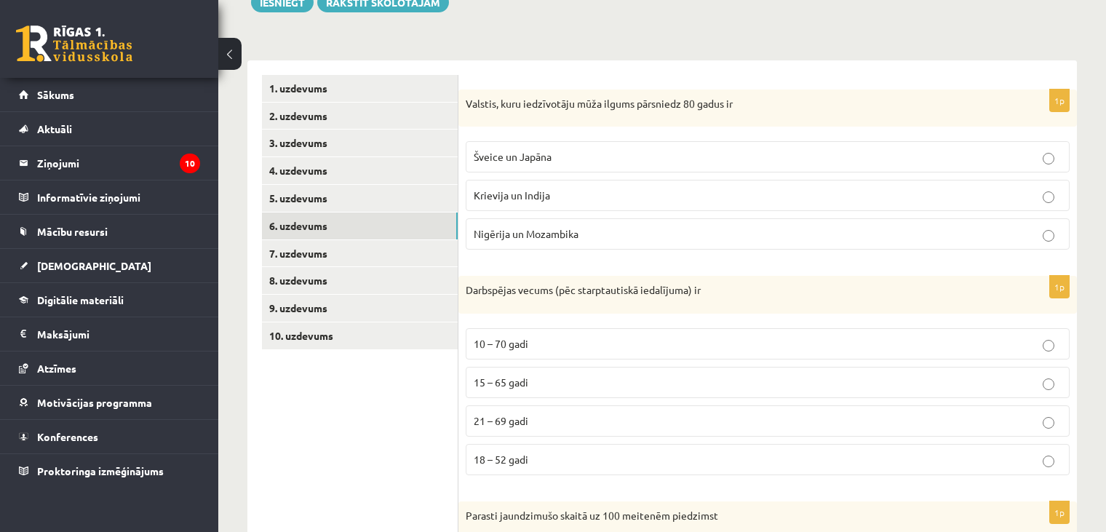
click at [580, 164] on label "Šveice un Japāna" at bounding box center [768, 156] width 604 height 31
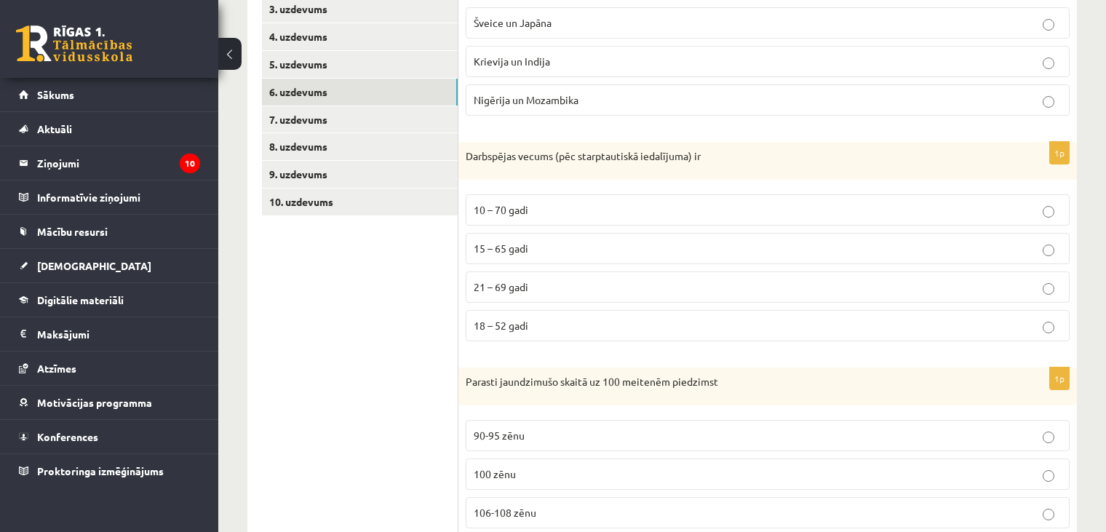
scroll to position [319, 0]
click at [475, 514] on p "106-108 zēnu" at bounding box center [768, 513] width 588 height 15
click at [514, 247] on span "15 – 65 gadi" at bounding box center [501, 248] width 55 height 13
click at [494, 319] on p "18 – 52 gadi" at bounding box center [768, 326] width 588 height 15
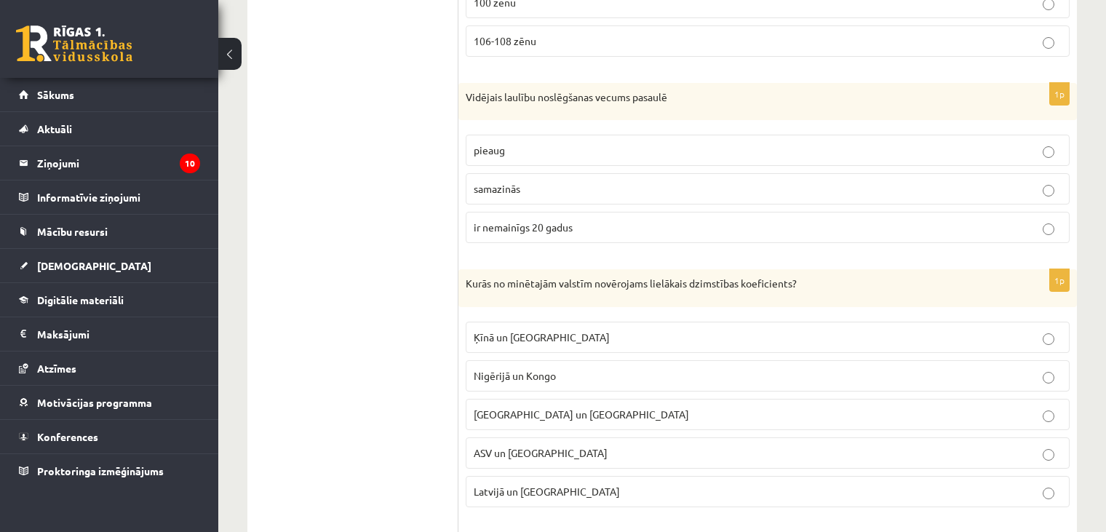
scroll to position [794, 0]
click at [516, 151] on label "pieaug" at bounding box center [768, 147] width 604 height 31
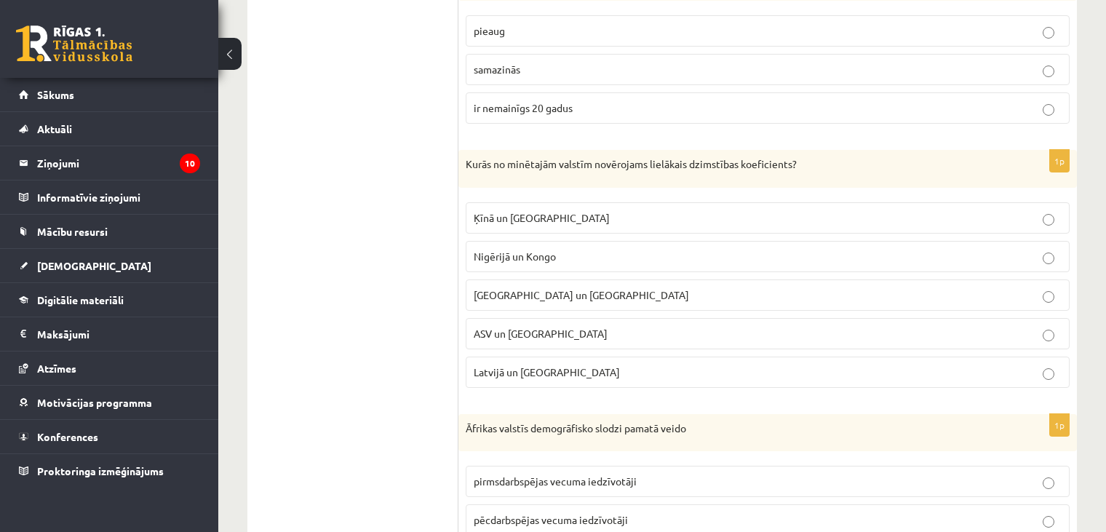
scroll to position [916, 0]
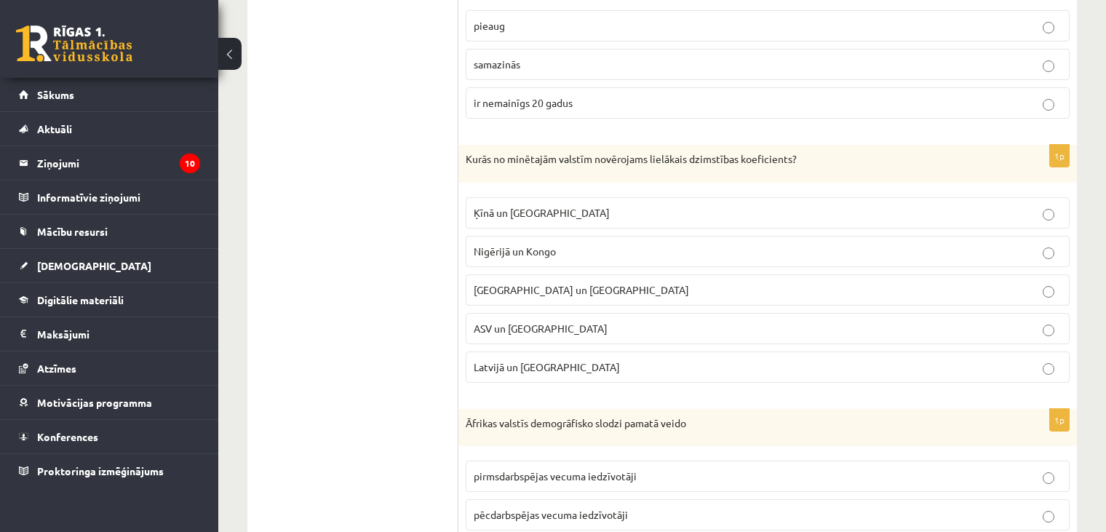
click at [517, 244] on span "Nigērijā un Kongo" at bounding box center [515, 250] width 82 height 13
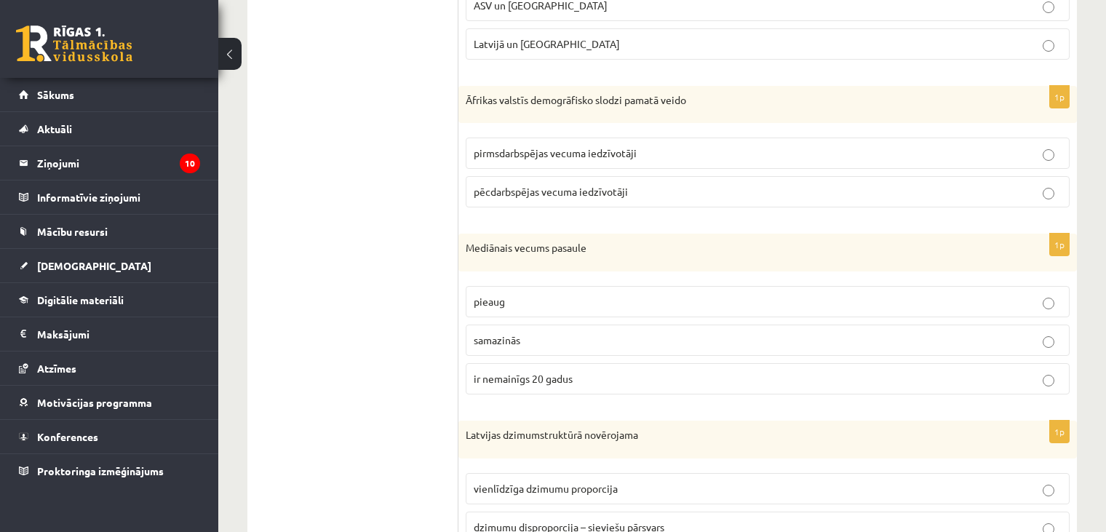
scroll to position [1251, 0]
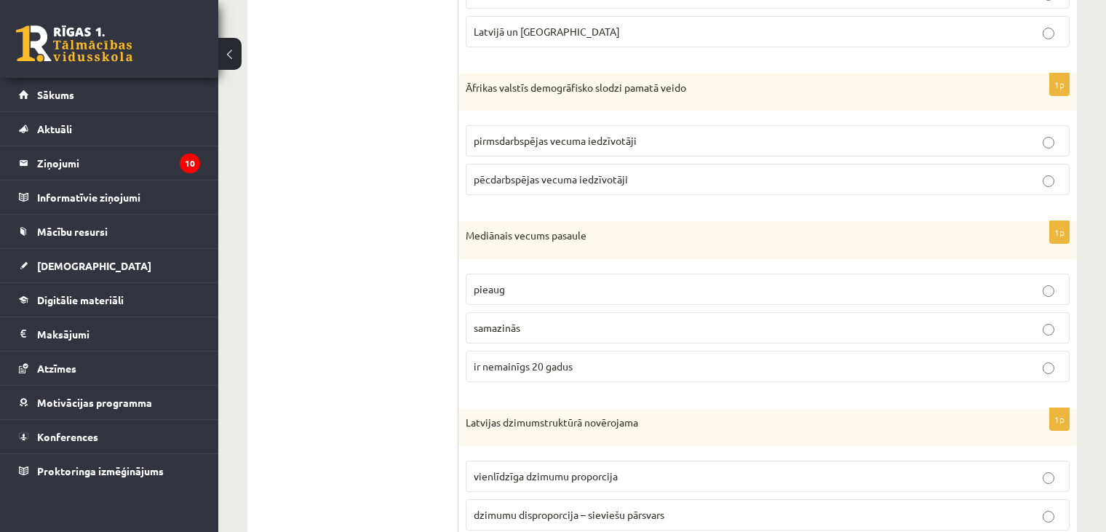
click at [616, 138] on span "pirmsdarbspējas vecuma iedzīvotāji" at bounding box center [555, 140] width 163 height 13
click at [503, 329] on label "samazinās" at bounding box center [768, 327] width 604 height 31
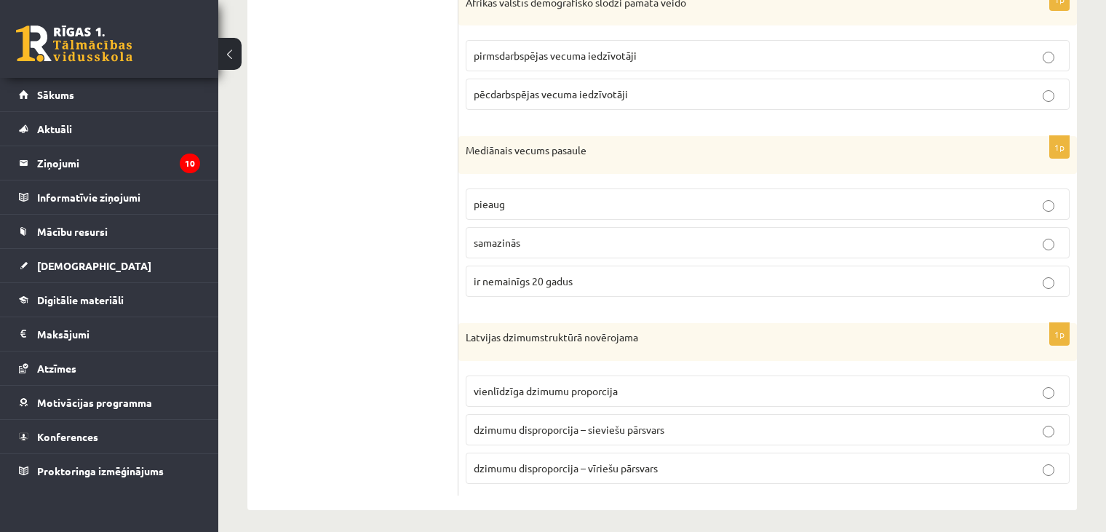
click at [561, 453] on label "dzimumu disproporcija – vīriešu pārsvars" at bounding box center [768, 468] width 604 height 31
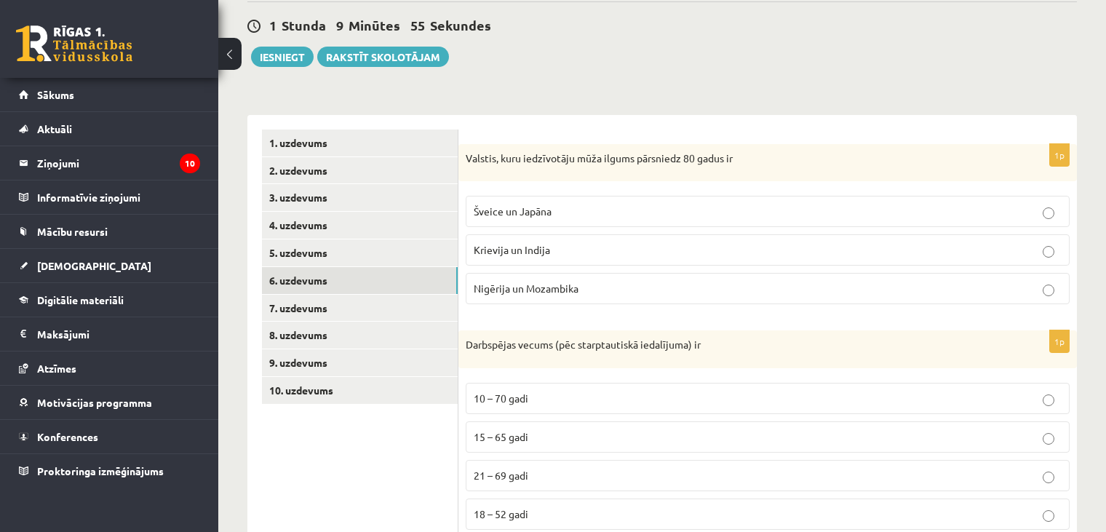
scroll to position [118, 0]
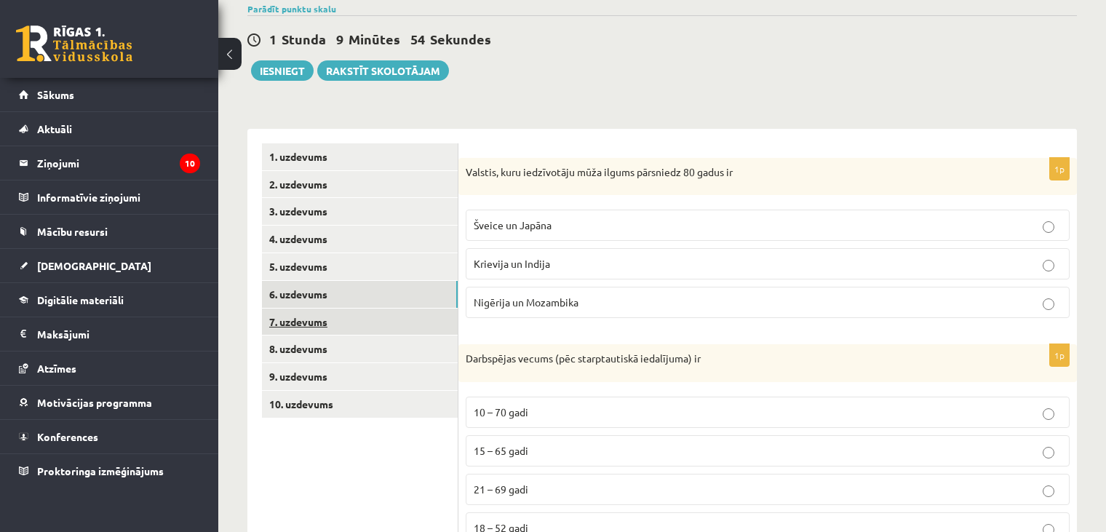
click at [356, 324] on link "7. uzdevums" at bounding box center [360, 321] width 196 height 27
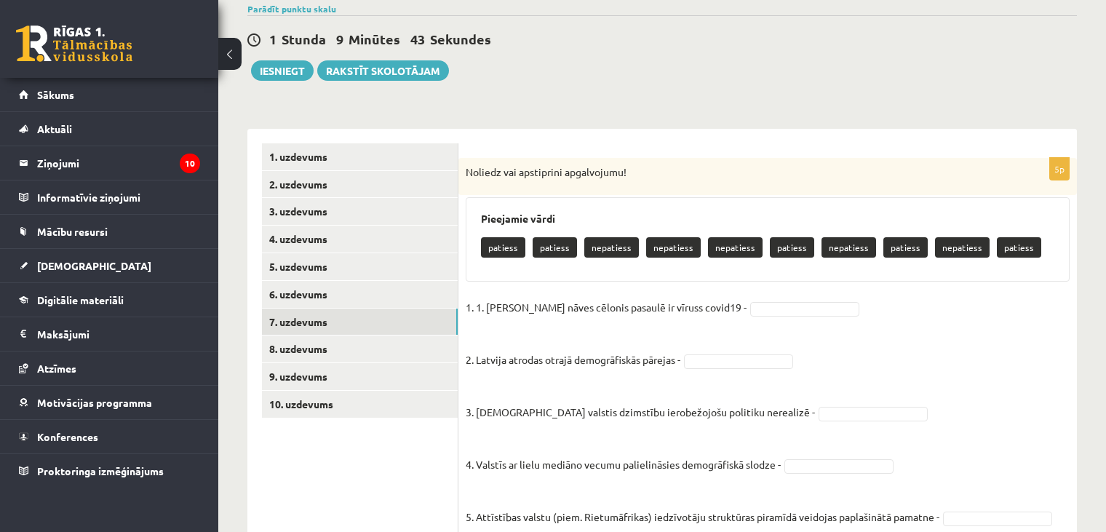
scroll to position [174, 0]
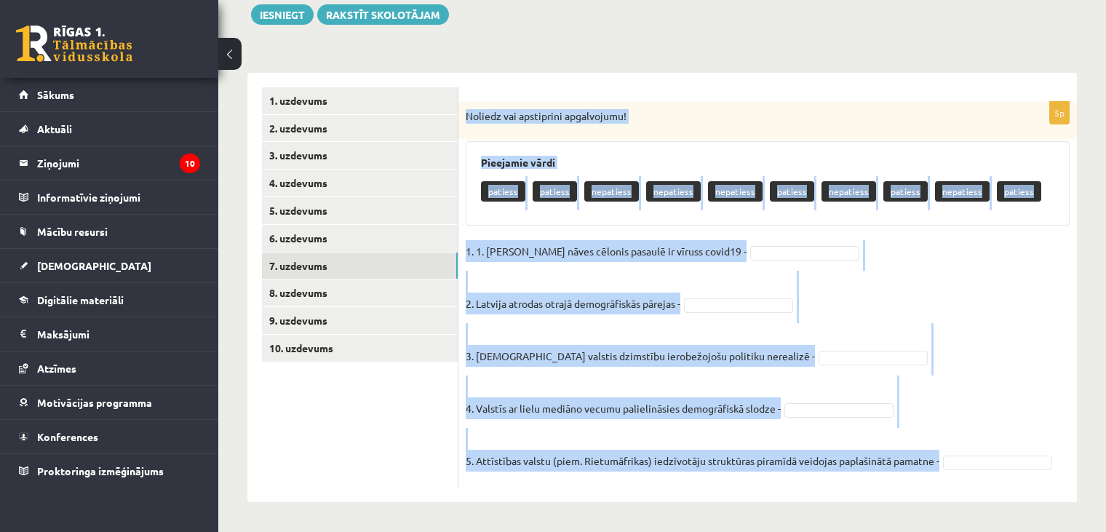
drag, startPoint x: 464, startPoint y: 108, endPoint x: 963, endPoint y: 564, distance: 675.6
click at [963, 358] on html "0 Dāvanas 411 mP 718 xp [PERSON_NAME] Sākums Aktuāli Kā mācīties eSKOLĀ Kontakt…" at bounding box center [553, 92] width 1106 height 532
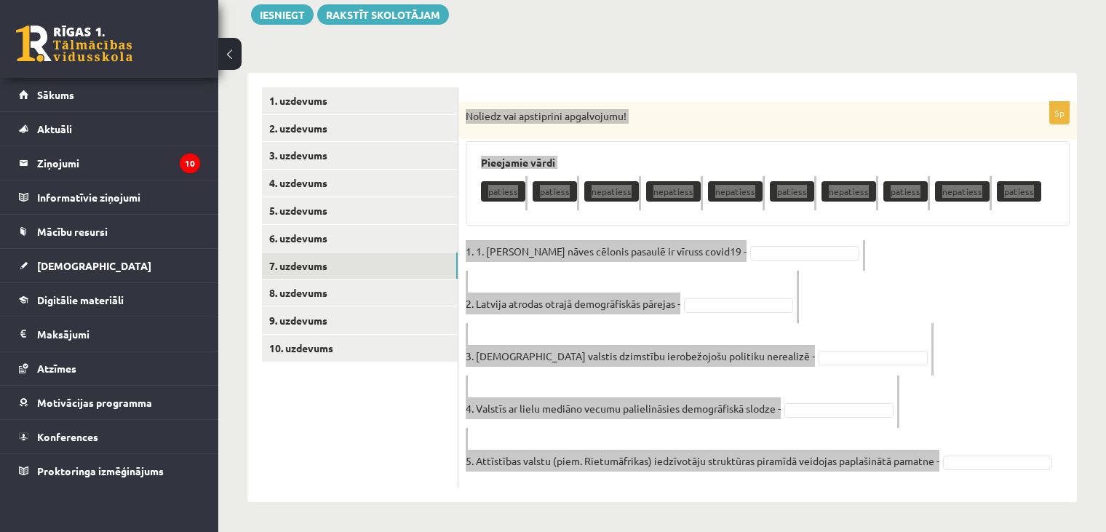
copy div "Noliedz vai apstiprini apgalvojumu! [PERSON_NAME] vārdi patiess patiess nepatie…"
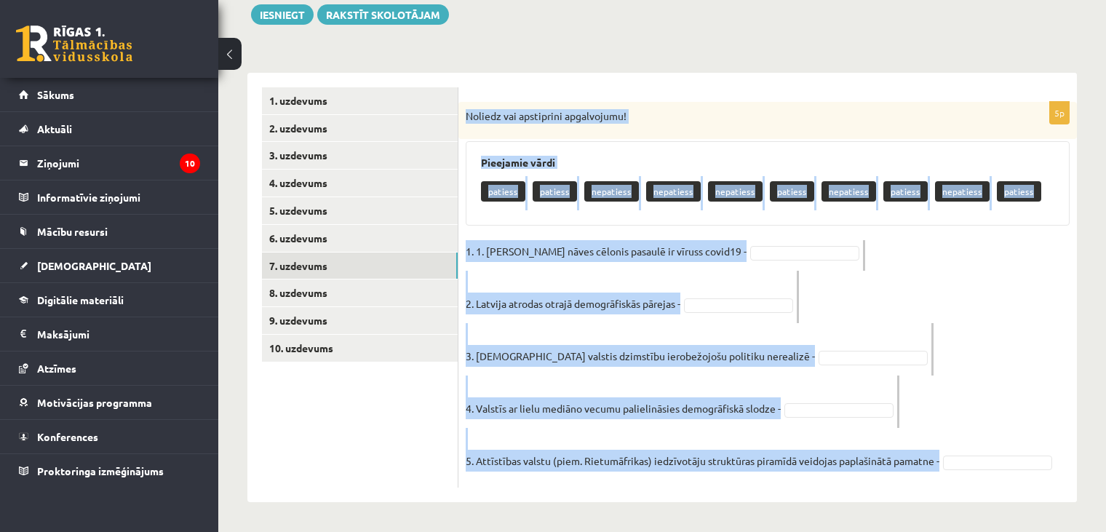
click at [750, 112] on p "Noliedz vai apstiprini apgalvojumu!" at bounding box center [731, 116] width 531 height 15
click at [752, 109] on p "Noliedz vai apstiprini apgalvojumu!" at bounding box center [731, 116] width 531 height 15
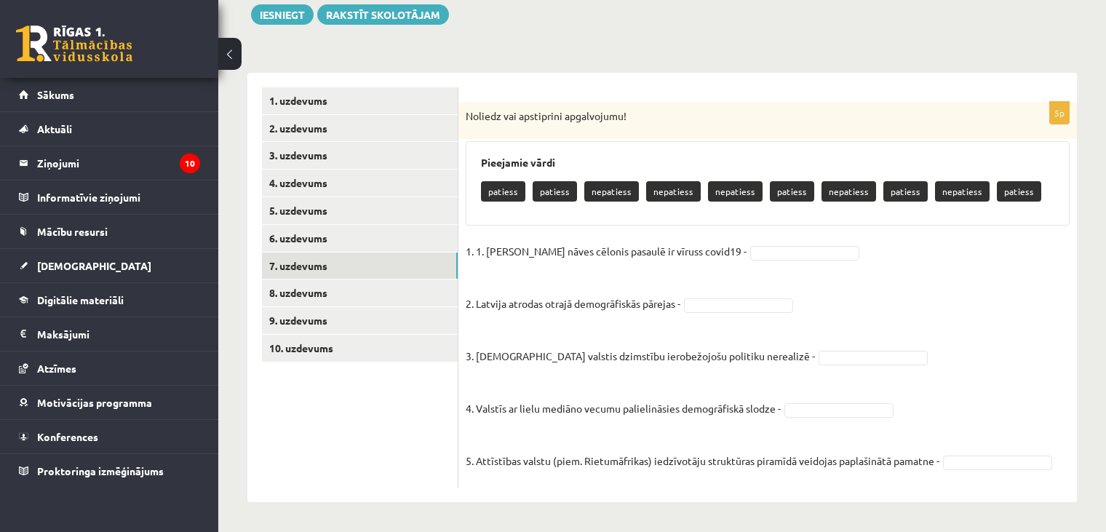
click at [752, 108] on div "Noliedz vai apstiprini apgalvojumu!" at bounding box center [767, 121] width 618 height 38
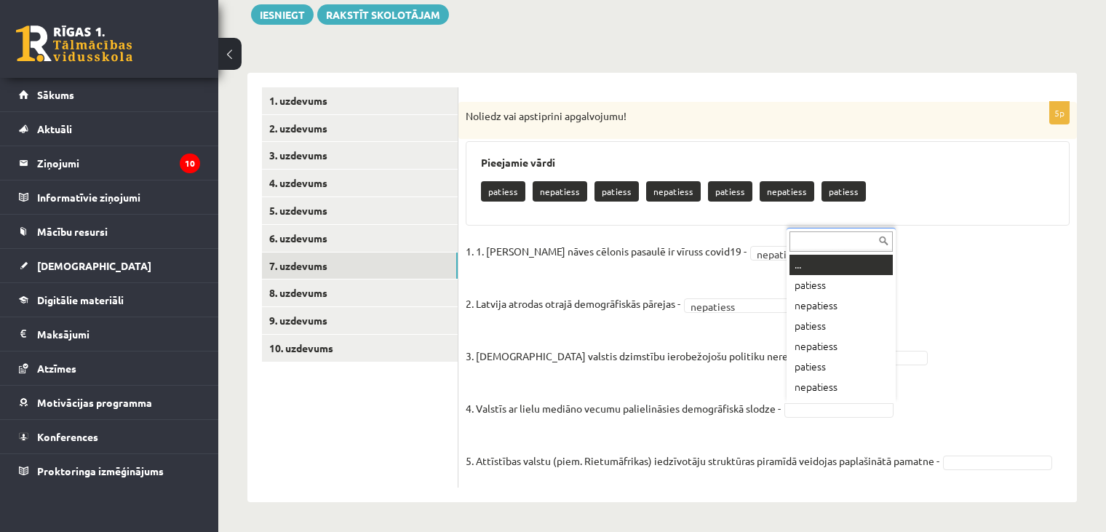
scroll to position [17, 0]
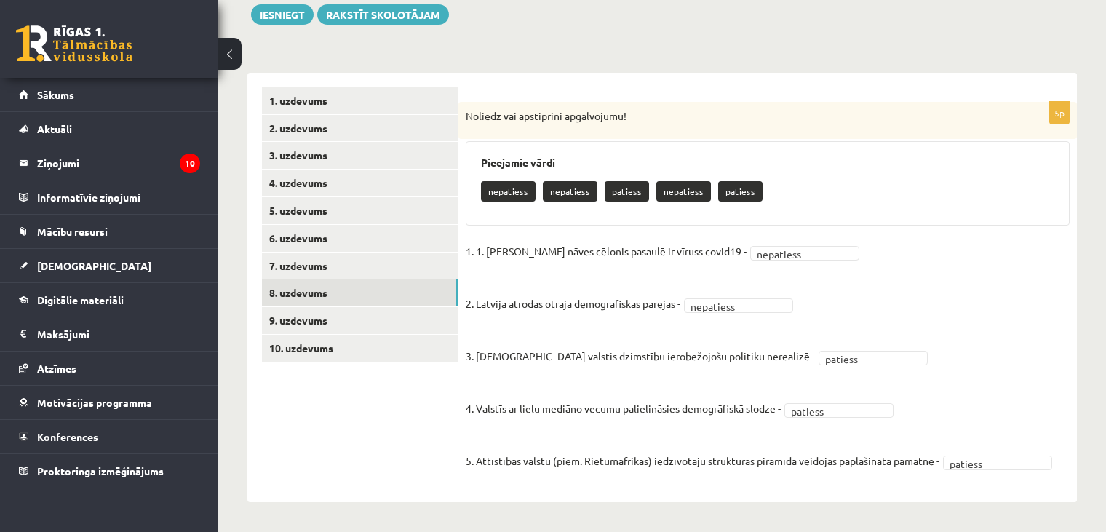
click at [334, 302] on link "8. uzdevums" at bounding box center [360, 292] width 196 height 27
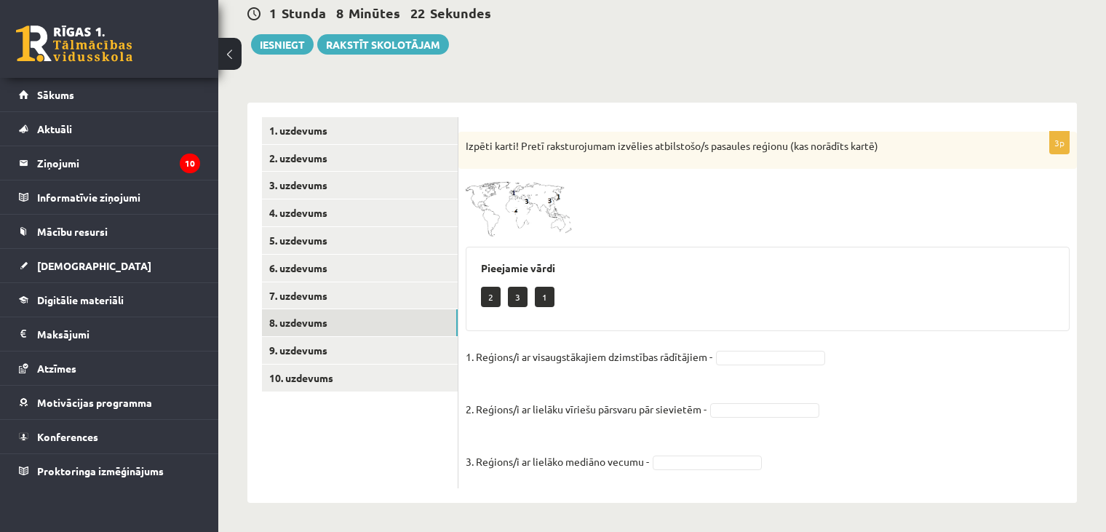
click at [550, 205] on img at bounding box center [520, 206] width 109 height 61
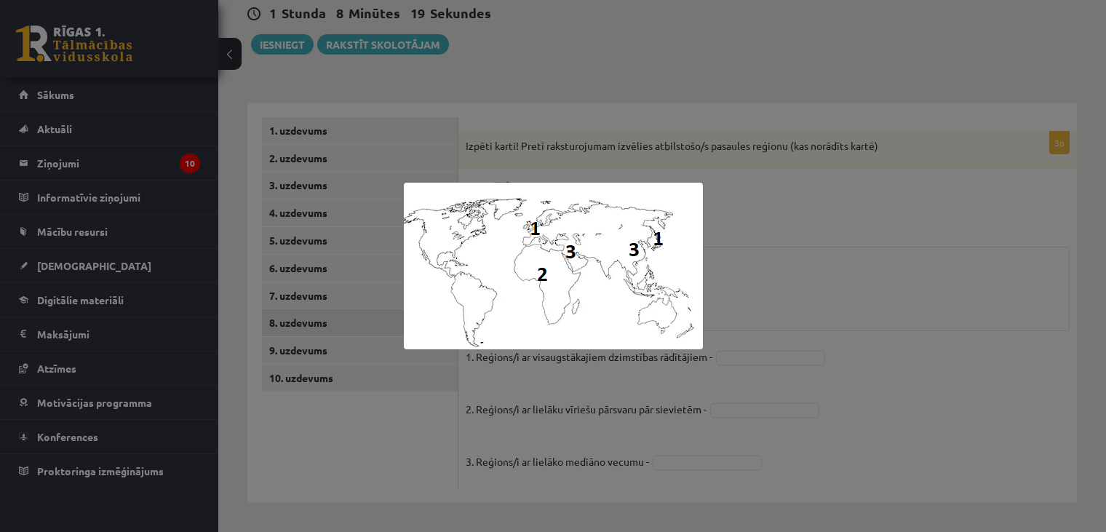
drag, startPoint x: 751, startPoint y: 189, endPoint x: 762, endPoint y: 207, distance: 20.6
click at [762, 207] on div at bounding box center [553, 266] width 1106 height 532
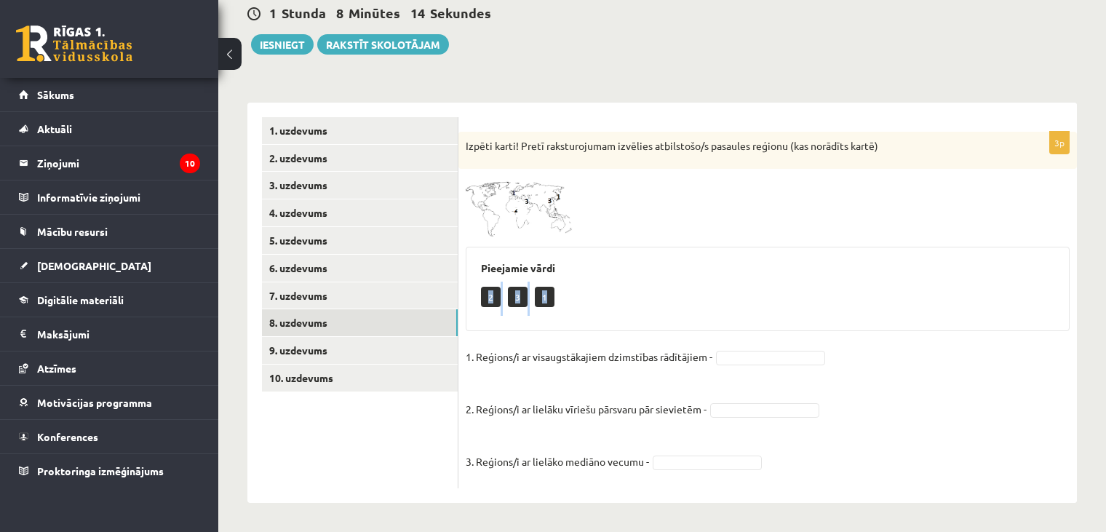
drag, startPoint x: 490, startPoint y: 300, endPoint x: 605, endPoint y: 338, distance: 121.7
click at [605, 338] on div "3p Izpēti karti! Pretī raksturojumam izvēlies atbilstošo/s pasaules reģionu (ka…" at bounding box center [767, 310] width 618 height 356
click at [678, 386] on p "2. Reģions/i ar lielāku vīriešu pārsvaru pār sievietēm -" at bounding box center [586, 398] width 241 height 44
click at [730, 400] on fieldset "1. Reģions/i ar visaugstākajiem dzimstības rādītājiem - ... 2. Reģions/i ar lie…" at bounding box center [768, 413] width 604 height 135
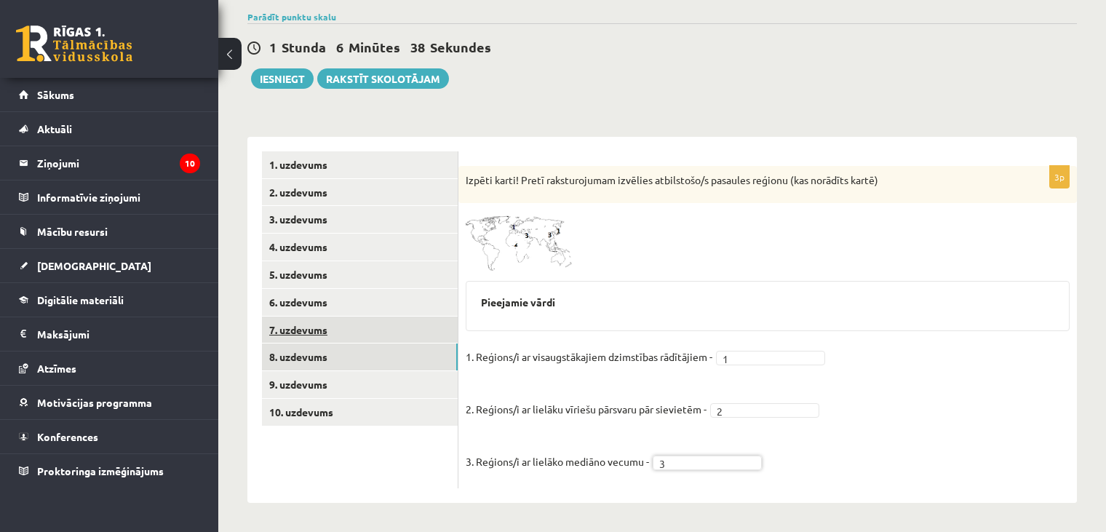
click at [269, 335] on link "7. uzdevums" at bounding box center [360, 329] width 196 height 27
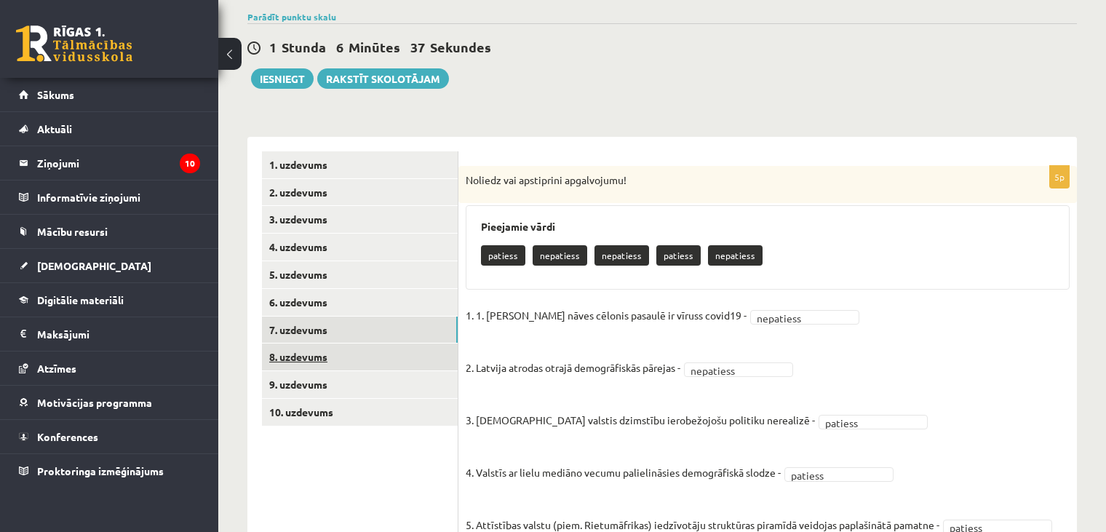
click at [274, 351] on link "8. uzdevums" at bounding box center [360, 356] width 196 height 27
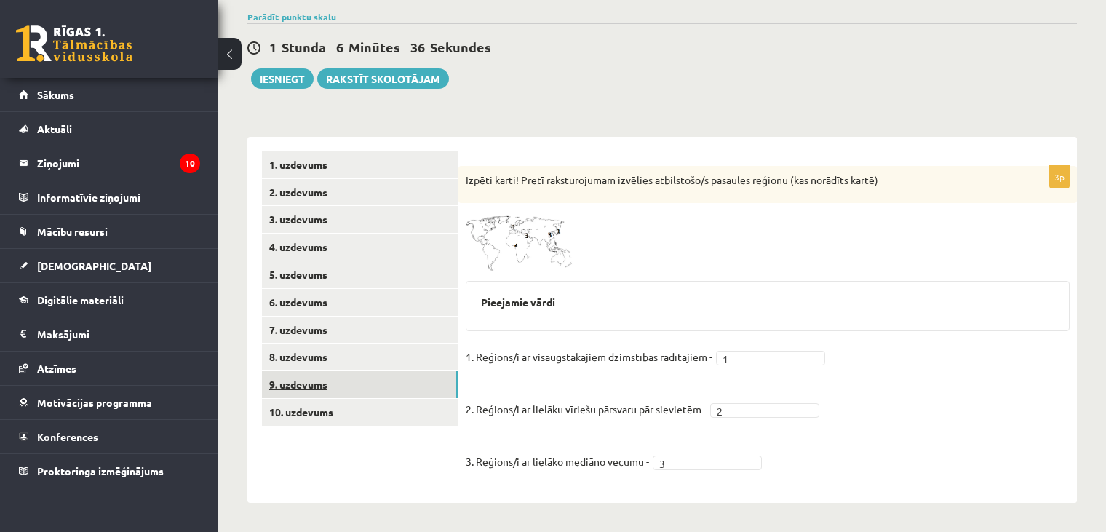
click at [295, 378] on link "9. uzdevums" at bounding box center [360, 384] width 196 height 27
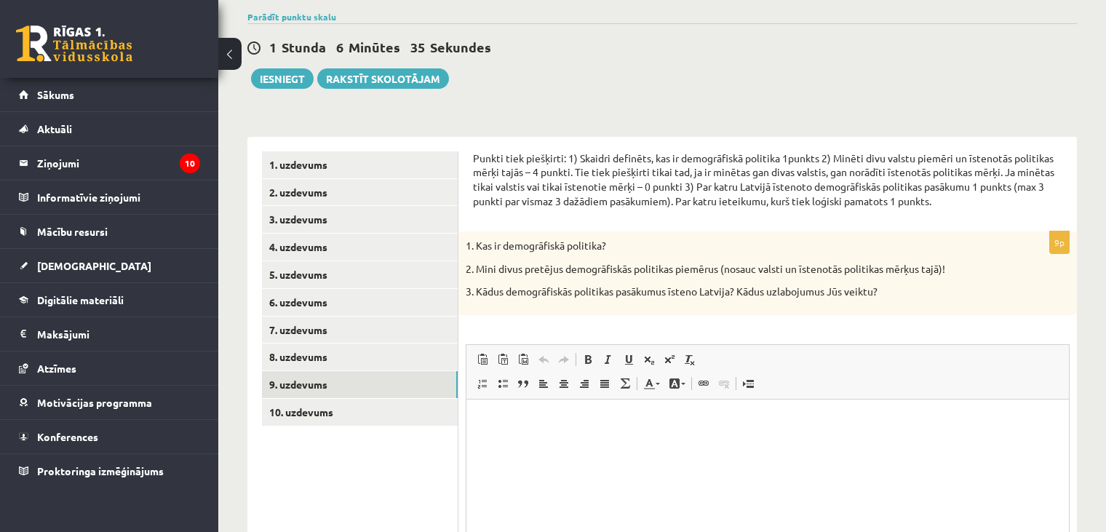
scroll to position [0, 0]
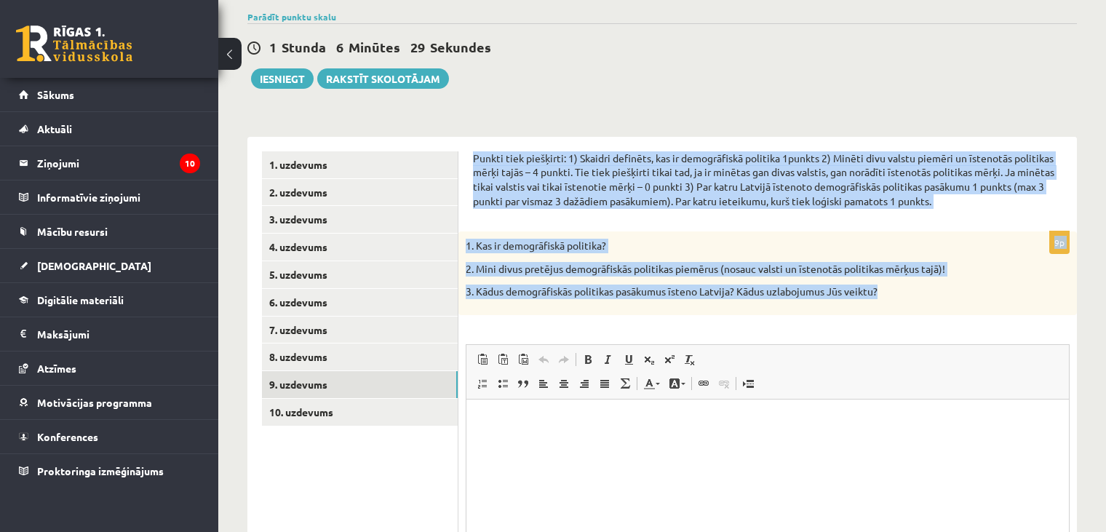
drag, startPoint x: 474, startPoint y: 158, endPoint x: 893, endPoint y: 284, distance: 437.5
click at [893, 284] on form "Punkti tiek piešķirti: 1) Skaidri definēts, kas ir demogrāfiskā politika 1punkt…" at bounding box center [767, 398] width 589 height 495
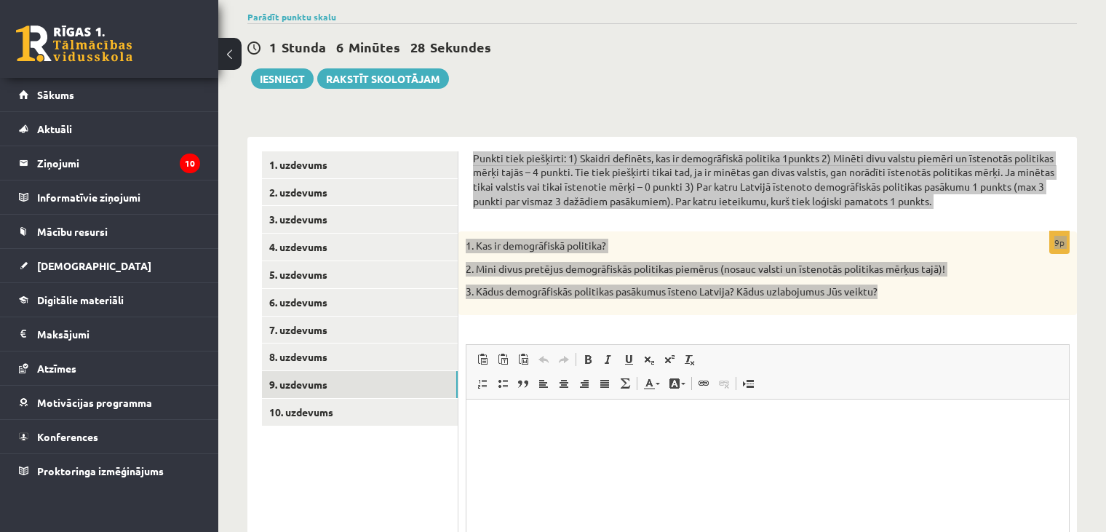
copy form "Punkti tiek piešķirti: 1) Skaidri definēts, kas ir demogrāfiskā politika 1punkt…"
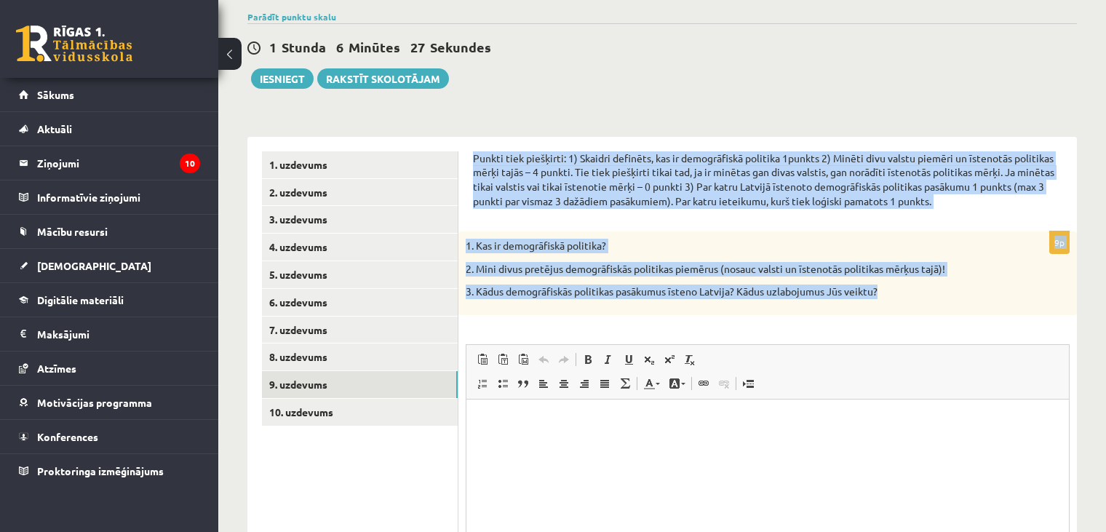
click at [741, 239] on p "1. Kas ir demogrāfiskā politika?" at bounding box center [731, 246] width 531 height 15
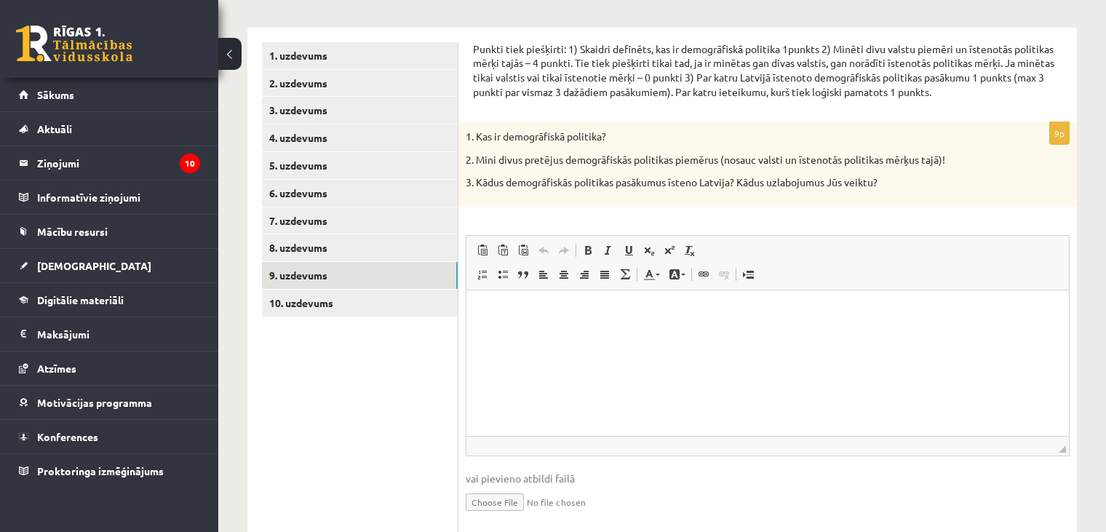
scroll to position [220, 0]
click at [492, 310] on p "Визуальный текстовый редактор, wiswyg-editor-user-answer-47434041867140" at bounding box center [767, 310] width 573 height 15
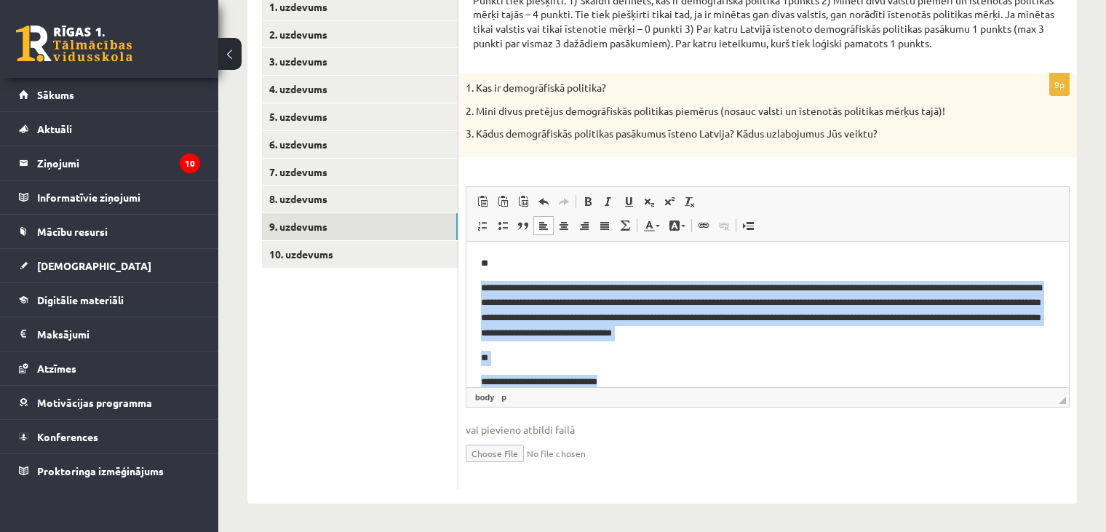
scroll to position [67, 0]
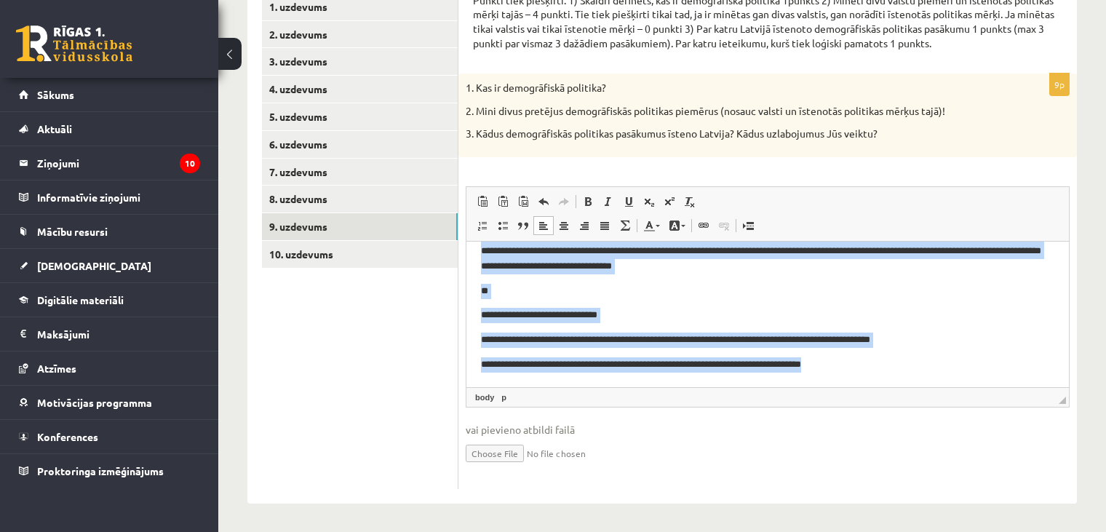
drag, startPoint x: 479, startPoint y: 283, endPoint x: 978, endPoint y: 526, distance: 555.1
click at [978, 386] on html "**********" at bounding box center [767, 280] width 602 height 212
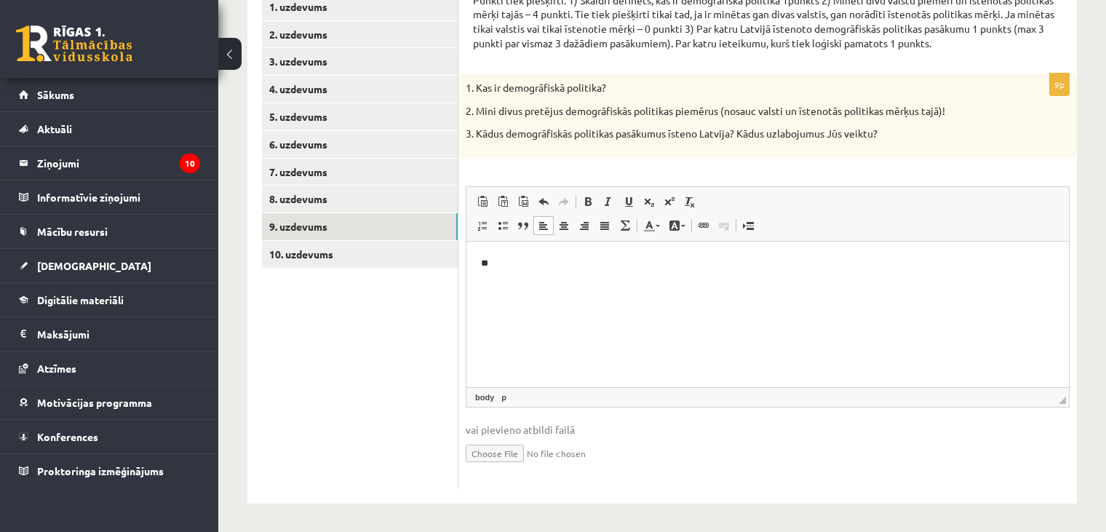
scroll to position [0, 0]
click at [490, 268] on p "**" at bounding box center [768, 262] width 574 height 15
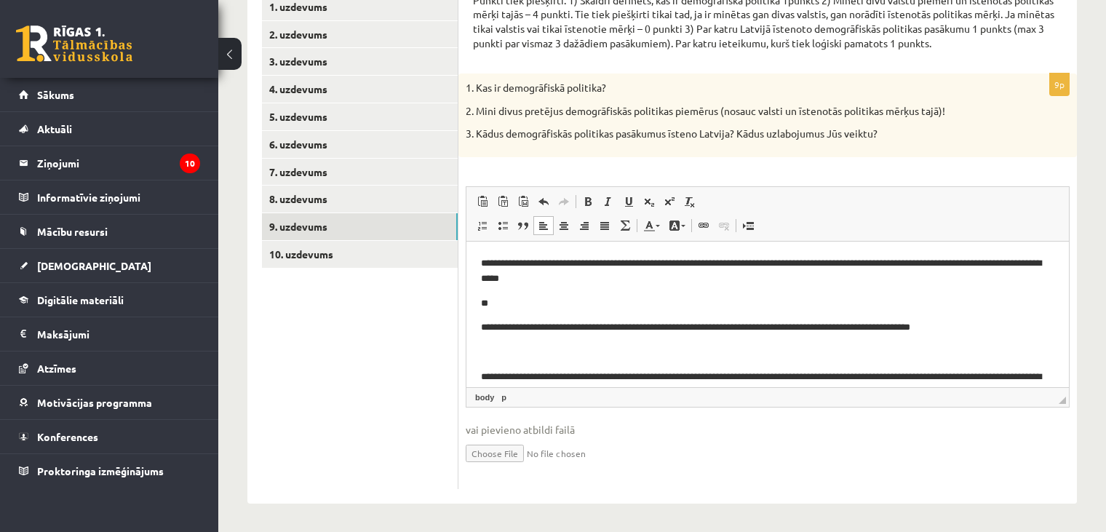
scroll to position [10, 0]
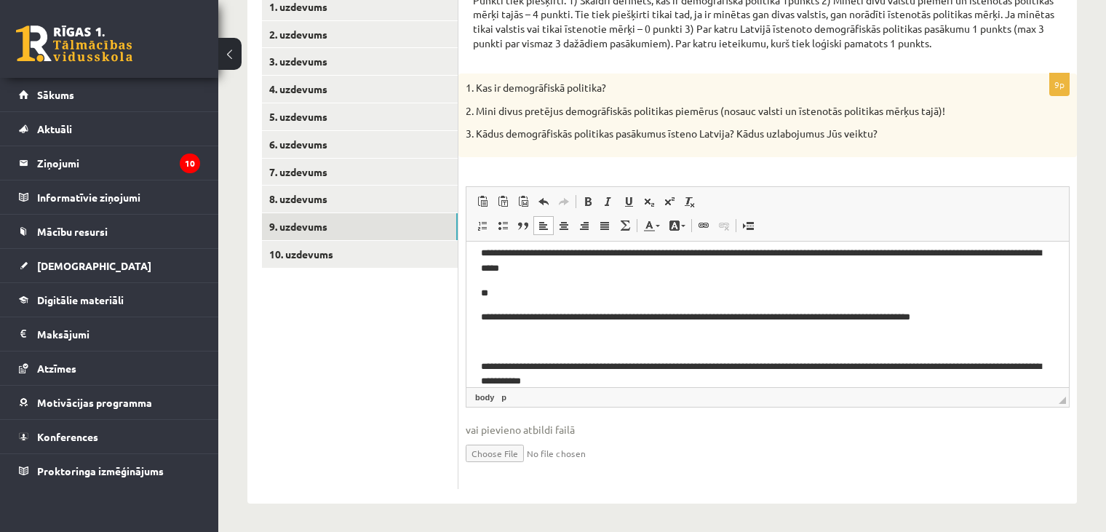
click at [480, 363] on html "**********" at bounding box center [767, 329] width 602 height 197
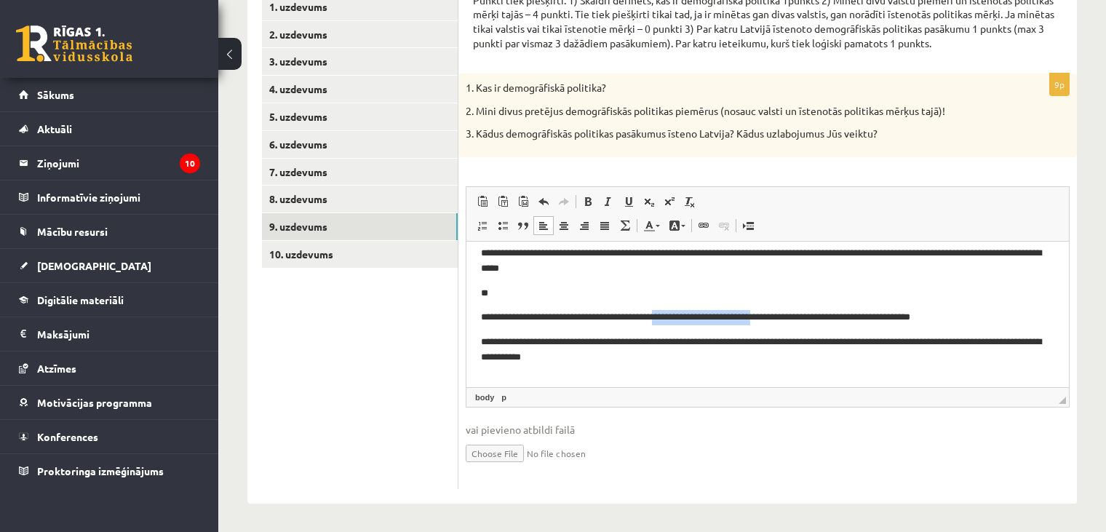
drag, startPoint x: 678, startPoint y: 316, endPoint x: 777, endPoint y: 315, distance: 98.9
click at [777, 315] on p "**********" at bounding box center [762, 316] width 563 height 15
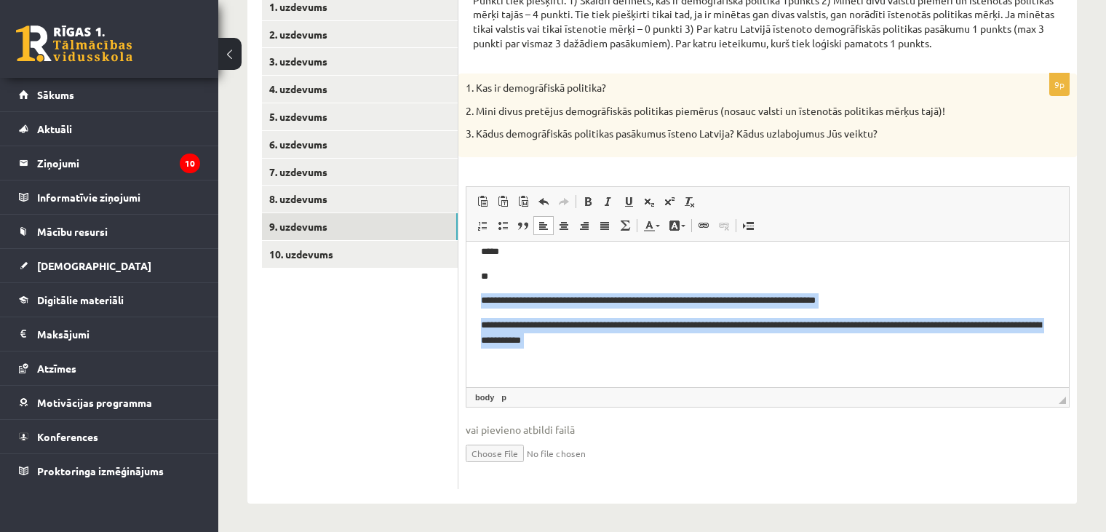
drag, startPoint x: 471, startPoint y: 303, endPoint x: 653, endPoint y: 351, distance: 187.9
click at [653, 351] on html "**********" at bounding box center [767, 300] width 602 height 172
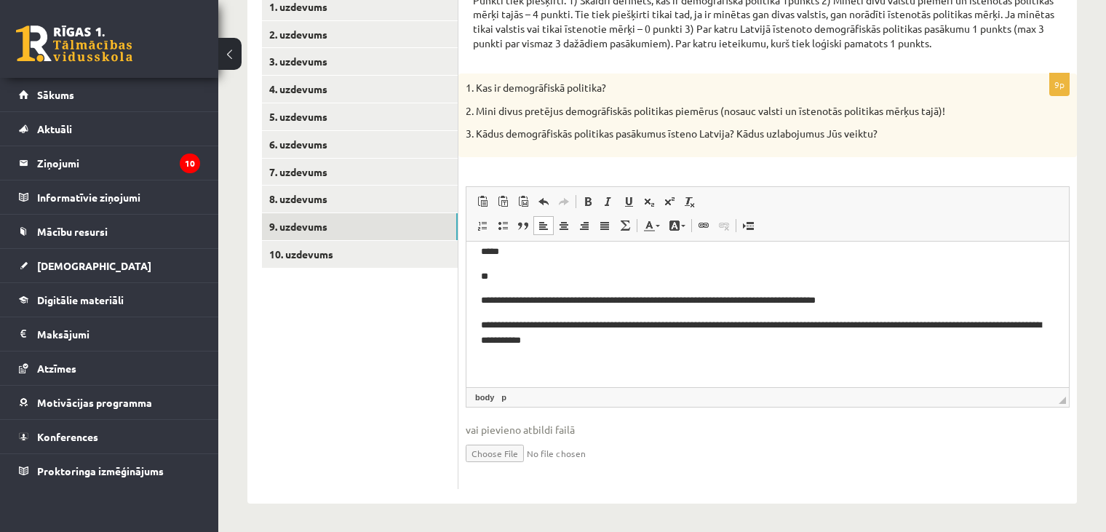
scroll to position [0, 0]
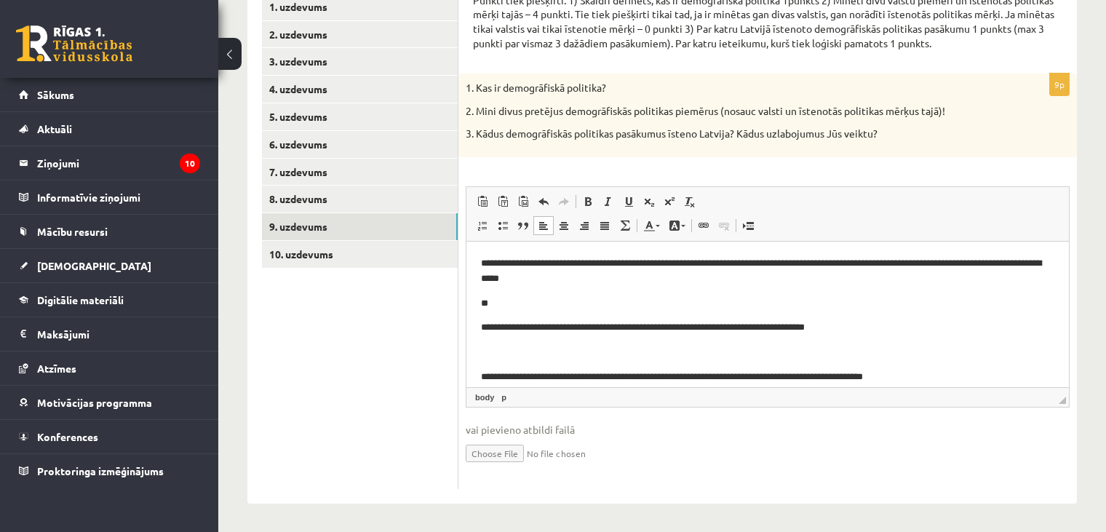
click at [479, 324] on html "**********" at bounding box center [767, 332] width 602 height 182
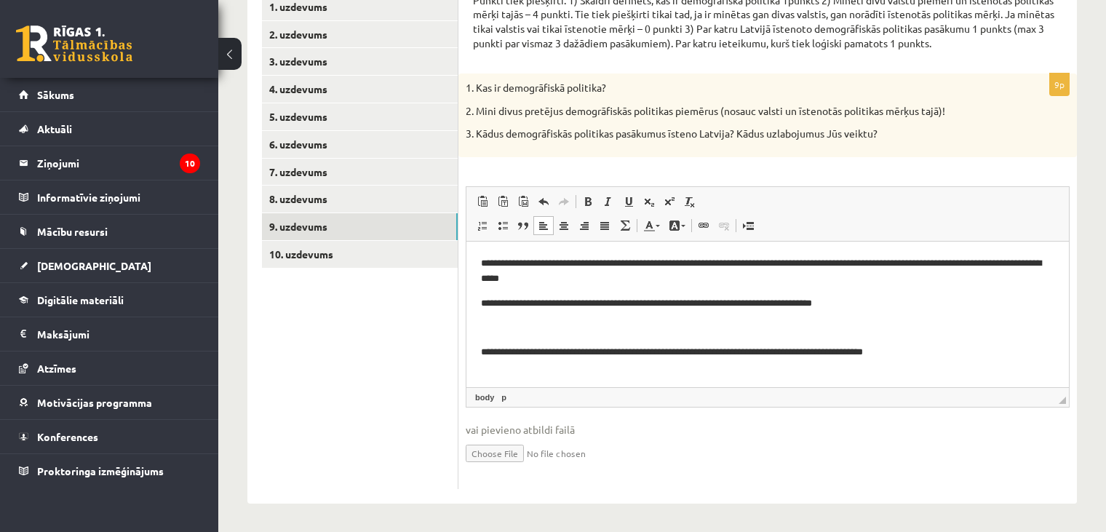
click at [477, 349] on html "**********" at bounding box center [767, 319] width 602 height 157
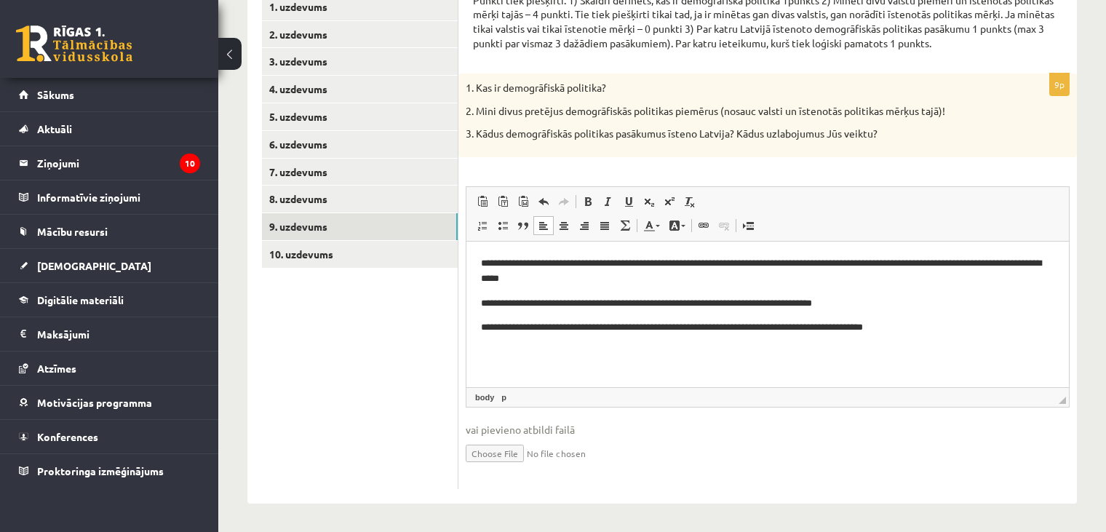
scroll to position [268, 0]
click at [928, 338] on body "**********" at bounding box center [767, 307] width 573 height 104
click at [928, 334] on p "**********" at bounding box center [768, 326] width 574 height 15
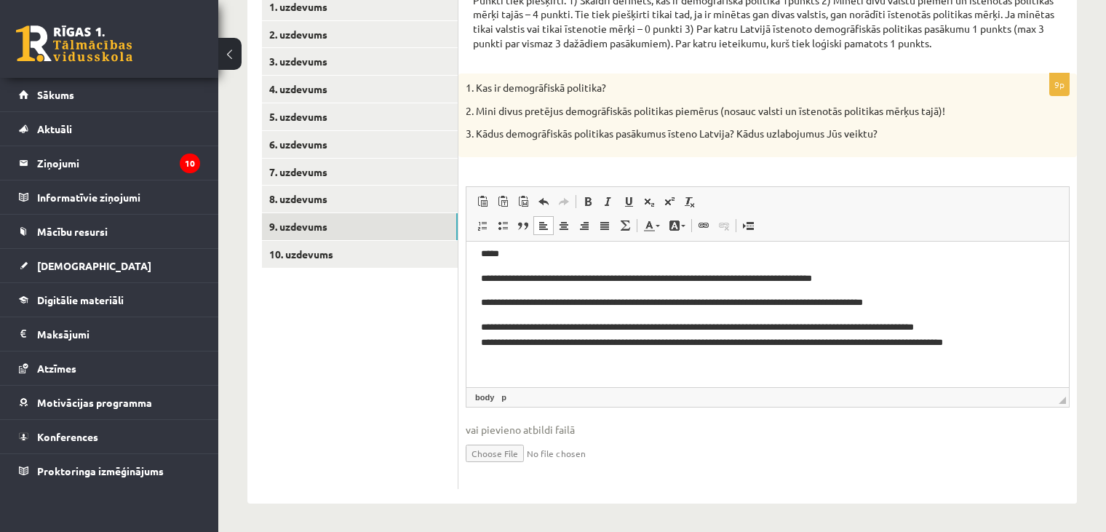
scroll to position [12, 0]
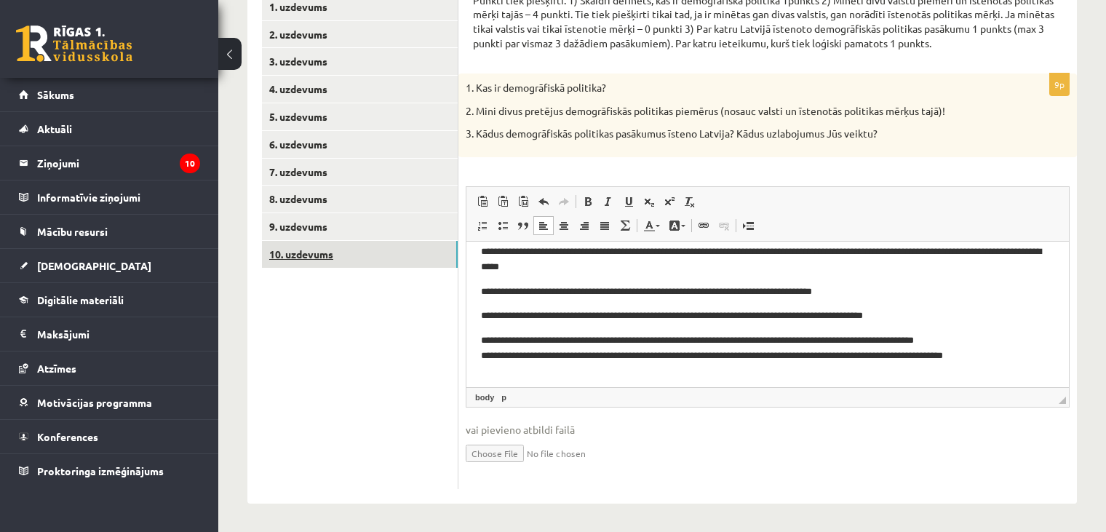
click at [353, 248] on link "10. uzdevums" at bounding box center [360, 254] width 196 height 27
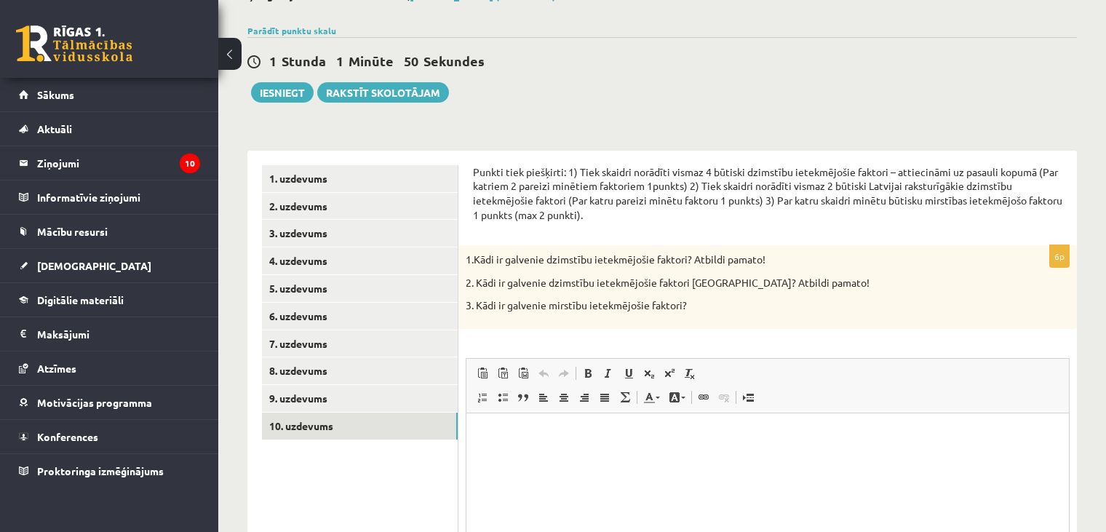
scroll to position [96, 0]
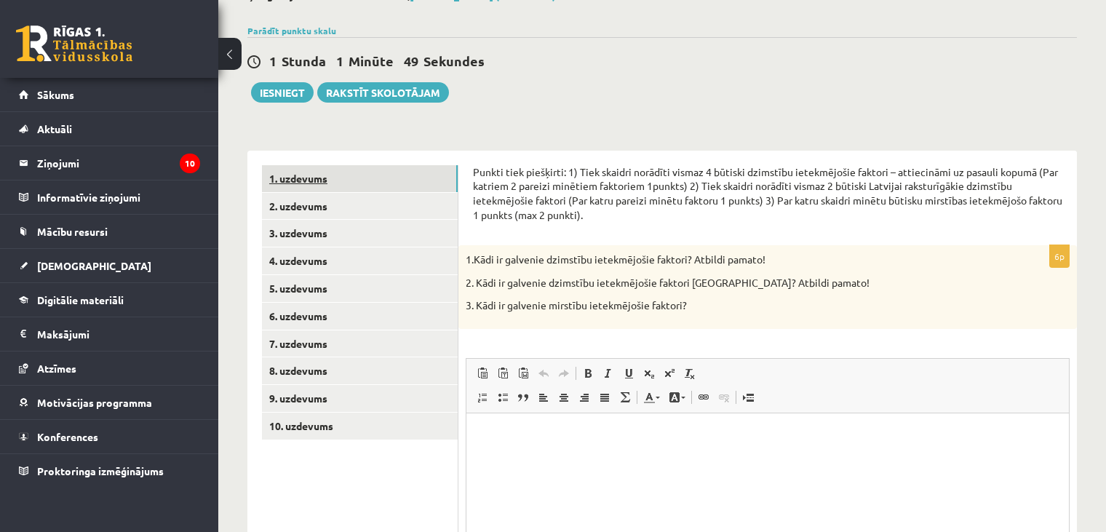
click at [429, 186] on link "1. uzdevums" at bounding box center [360, 178] width 196 height 27
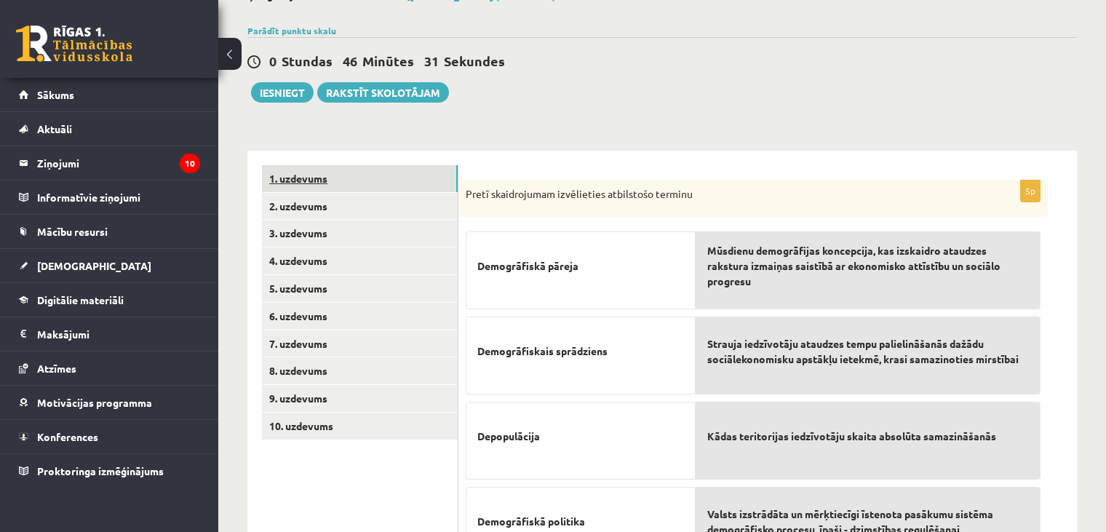
click at [262, 165] on link "1. uzdevums" at bounding box center [360, 178] width 196 height 27
click at [280, 91] on button "Iesniegt" at bounding box center [282, 92] width 63 height 20
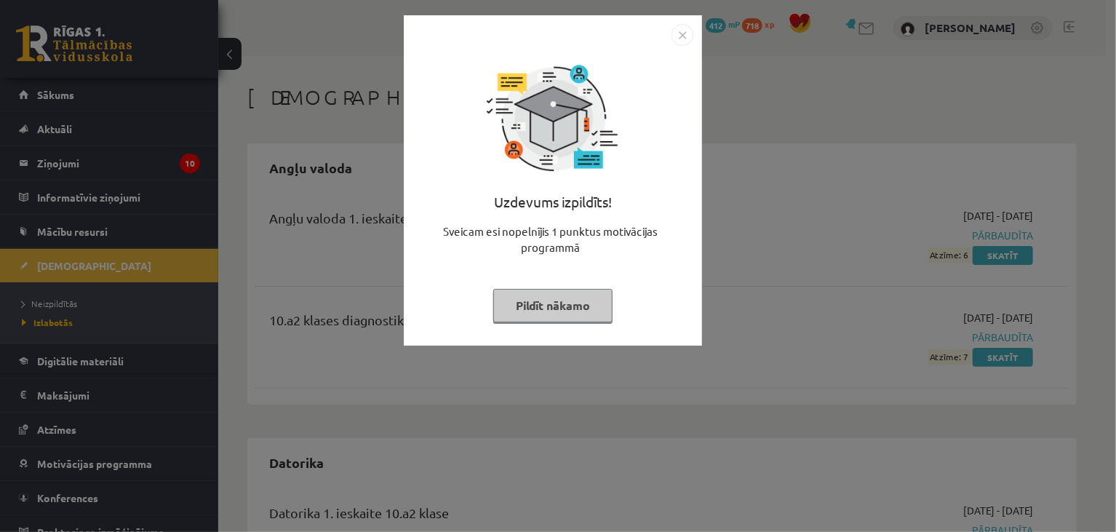
click at [543, 311] on button "Pildīt nākamo" at bounding box center [552, 305] width 119 height 33
